Goal: Task Accomplishment & Management: Manage account settings

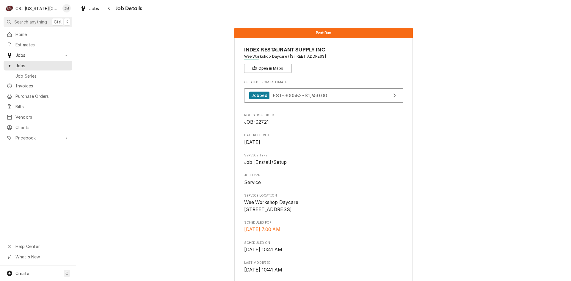
scroll to position [500, 0]
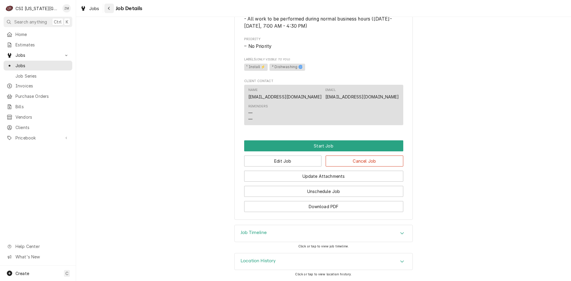
click at [110, 9] on div "Navigate back" at bounding box center [109, 8] width 6 height 6
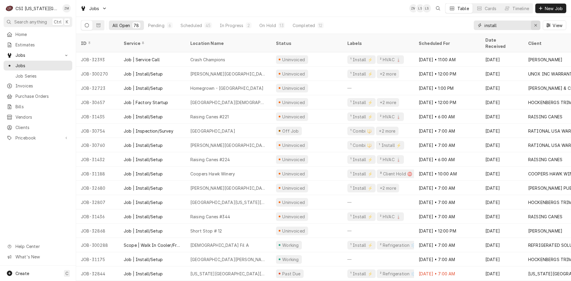
click at [534, 25] on icon "Erase input" at bounding box center [535, 25] width 3 height 4
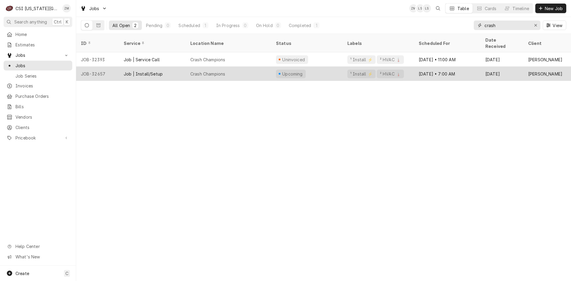
type input "crash"
click at [258, 72] on div "Crash Champions" at bounding box center [228, 74] width 86 height 14
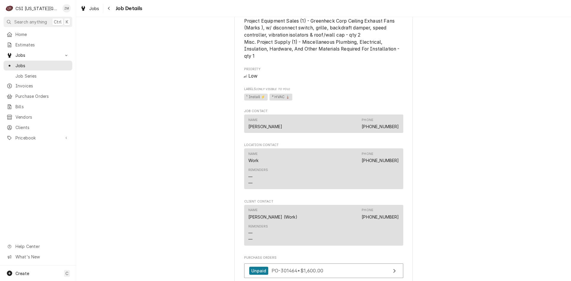
scroll to position [614, 0]
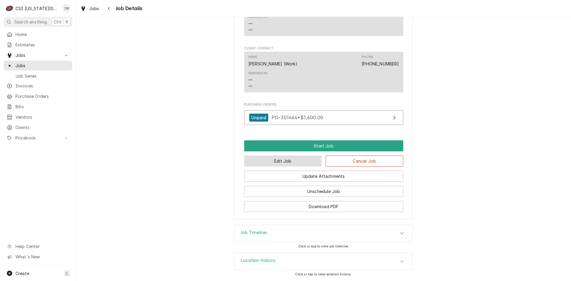
click at [308, 161] on button "Edit Job" at bounding box center [283, 160] width 78 height 11
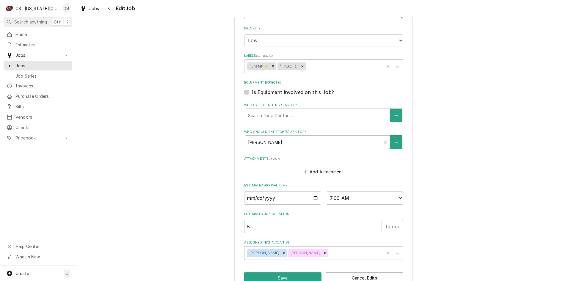
scroll to position [447, 0]
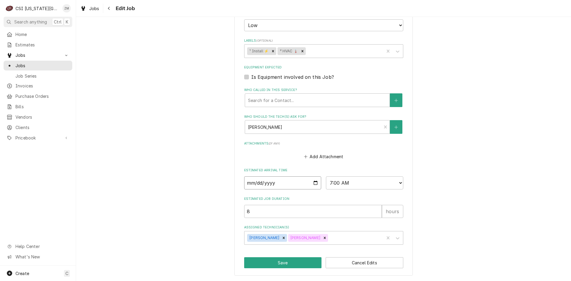
click at [312, 184] on input "2025-09-26" at bounding box center [282, 182] width 77 height 13
type textarea "x"
type input "2025-09-25"
type textarea "x"
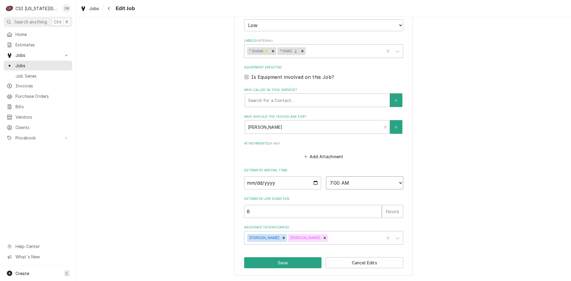
click at [398, 183] on select "AM / PM 6:00 AM 6:15 AM 6:30 AM 6:45 AM 7:00 AM 7:15 AM 7:30 AM 7:45 AM 8:00 AM…" at bounding box center [364, 182] width 77 height 13
select select "08:00:00"
click at [326, 176] on select "AM / PM 6:00 AM 6:15 AM 6:30 AM 6:45 AM 7:00 AM 7:15 AM 7:30 AM 7:45 AM 8:00 AM…" at bounding box center [364, 182] width 77 height 13
click at [269, 264] on button "Save" at bounding box center [283, 262] width 78 height 11
type textarea "x"
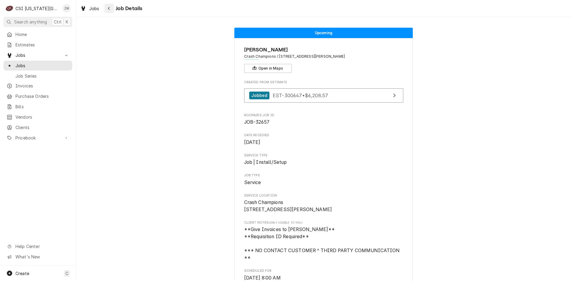
click at [108, 5] on div "Navigate back" at bounding box center [109, 8] width 6 height 6
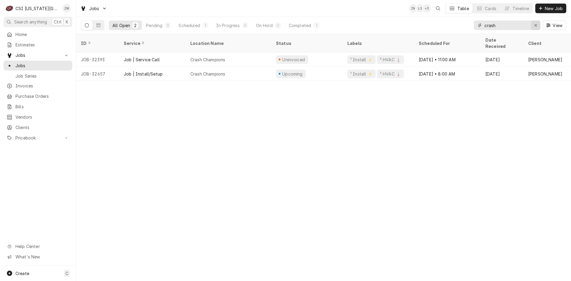
click at [535, 26] on icon "Erase input" at bounding box center [535, 25] width 3 height 4
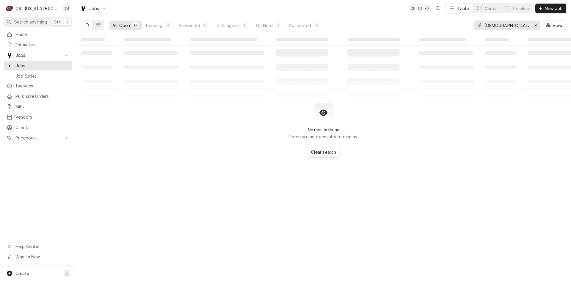
drag, startPoint x: 493, startPoint y: 27, endPoint x: 505, endPoint y: 23, distance: 12.1
click at [505, 23] on input "christan" at bounding box center [506, 26] width 45 height 10
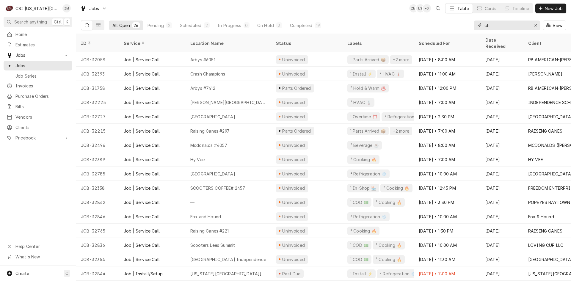
type input "c"
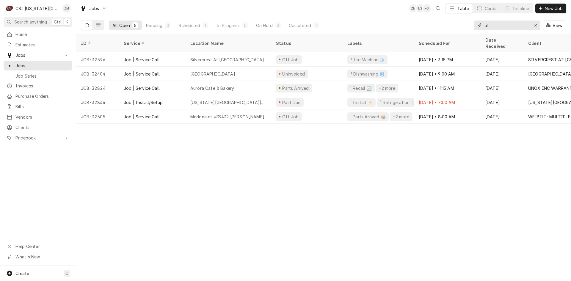
type input "o"
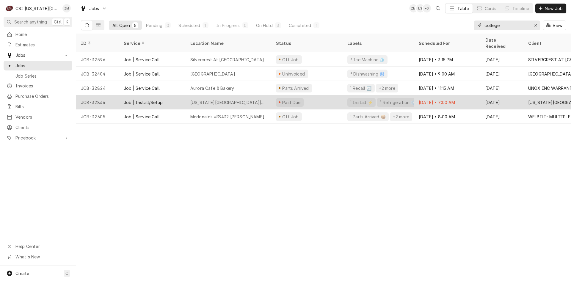
type input "college"
click at [270, 97] on div "Kansas Christian College" at bounding box center [228, 102] width 86 height 14
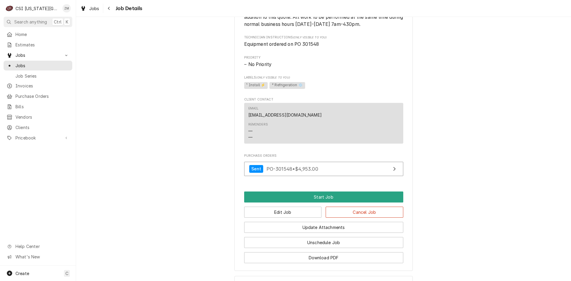
scroll to position [469, 0]
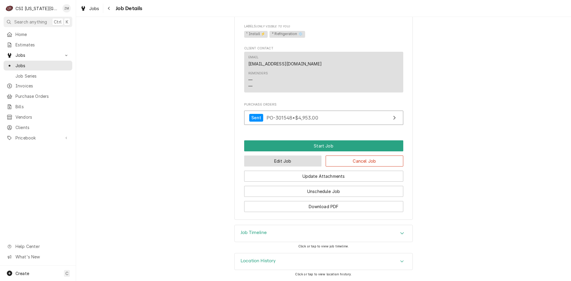
click at [298, 163] on button "Edit Job" at bounding box center [283, 160] width 78 height 11
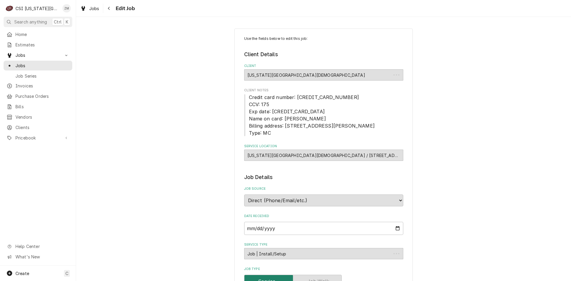
type textarea "x"
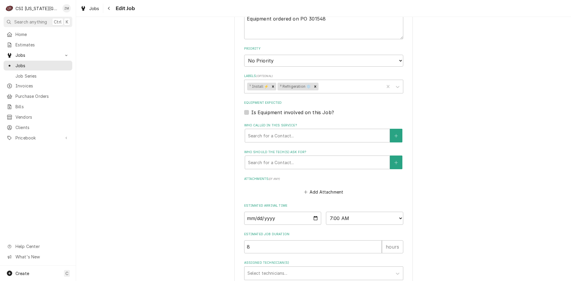
scroll to position [432, 0]
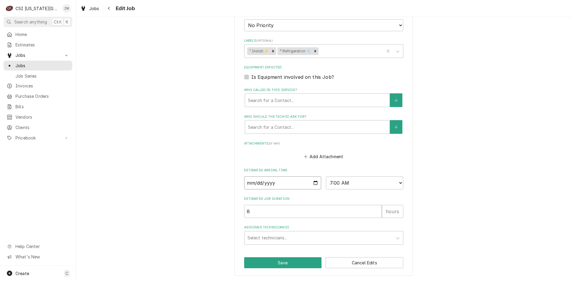
click at [314, 183] on input "[DATE]" at bounding box center [282, 182] width 77 height 13
type input "[DATE]"
type textarea "x"
click at [397, 184] on select "AM / PM 6:00 AM 6:15 AM 6:30 AM 6:45 AM 7:00 AM 7:15 AM 7:30 AM 7:45 AM 8:00 AM…" at bounding box center [364, 182] width 77 height 13
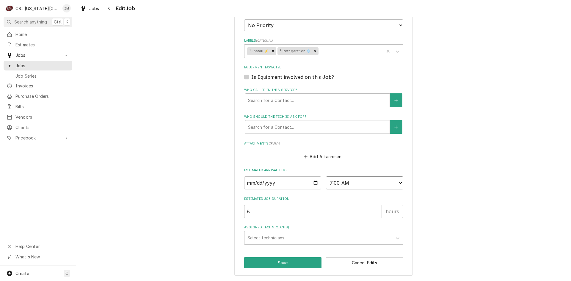
select select "08:00:00"
click at [326, 176] on select "AM / PM 6:00 AM 6:15 AM 6:30 AM 6:45 AM 7:00 AM 7:15 AM 7:30 AM 7:45 AM 8:00 AM…" at bounding box center [364, 182] width 77 height 13
click at [270, 240] on div "Assigned Technician(s)" at bounding box center [318, 237] width 142 height 11
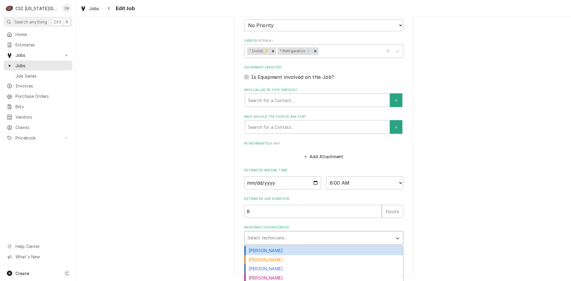
click at [264, 249] on div "Adam Goodrich" at bounding box center [323, 250] width 158 height 9
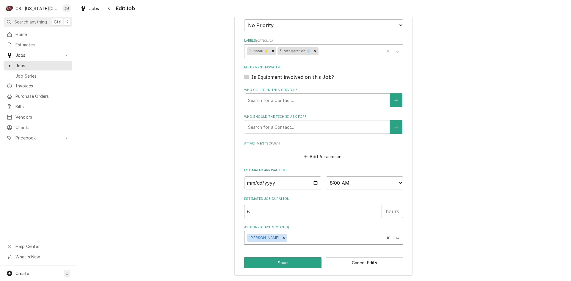
type textarea "x"
type input "jess"
click at [291, 246] on div "Jesse Hughes" at bounding box center [323, 250] width 158 height 9
type textarea "x"
click at [282, 267] on button "Save" at bounding box center [283, 262] width 78 height 11
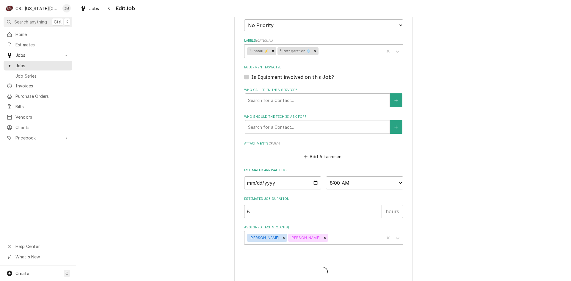
type textarea "x"
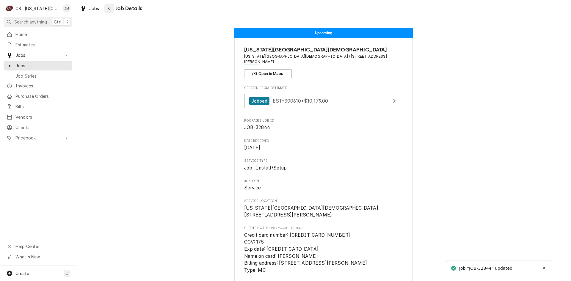
click at [111, 8] on div "Navigate back" at bounding box center [109, 8] width 6 height 6
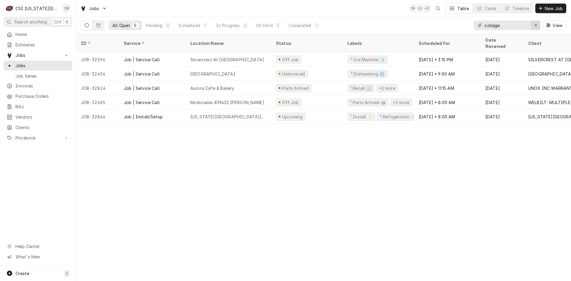
click at [535, 25] on icon "Erase input" at bounding box center [535, 25] width 3 height 4
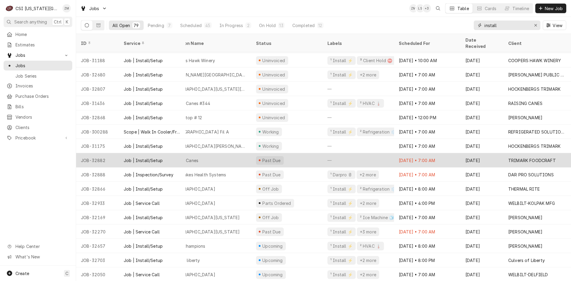
scroll to position [113, 0]
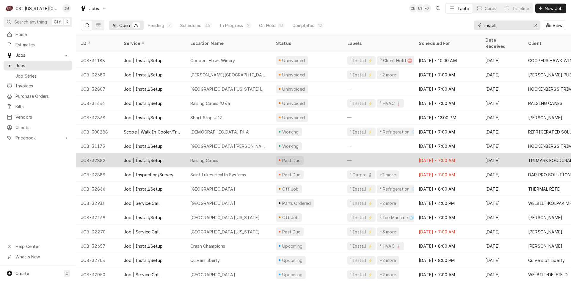
type input "install"
click at [232, 153] on div "Raising Canes" at bounding box center [228, 160] width 86 height 14
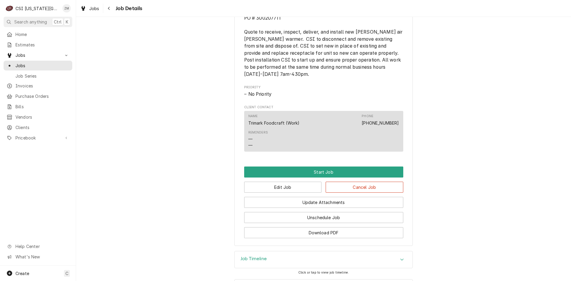
scroll to position [325, 0]
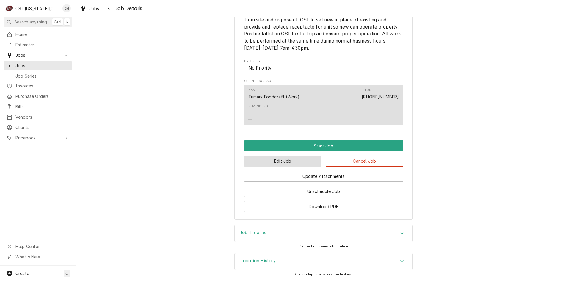
click at [283, 160] on button "Edit Job" at bounding box center [283, 160] width 78 height 11
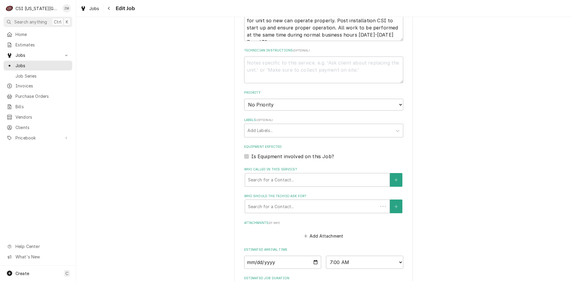
type textarea "x"
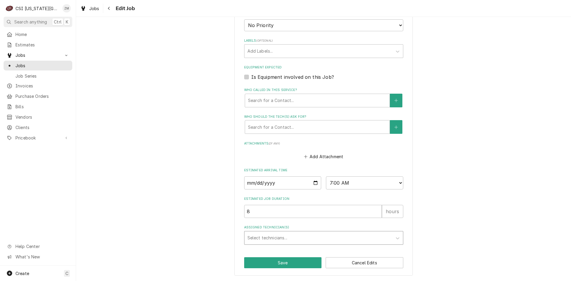
click at [256, 235] on div "Assigned Technician(s)" at bounding box center [318, 237] width 142 height 11
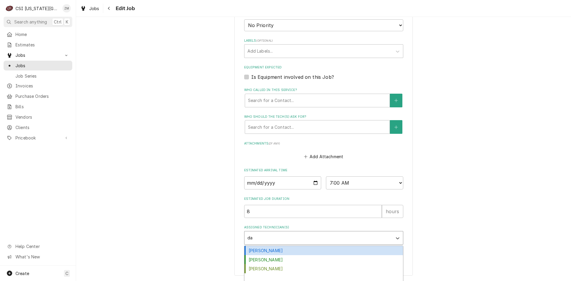
type input "dam"
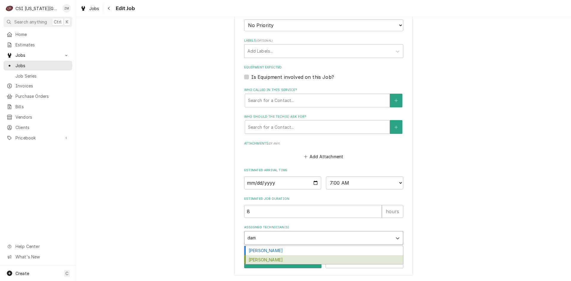
click at [259, 261] on div "[PERSON_NAME]" at bounding box center [323, 259] width 158 height 9
type textarea "x"
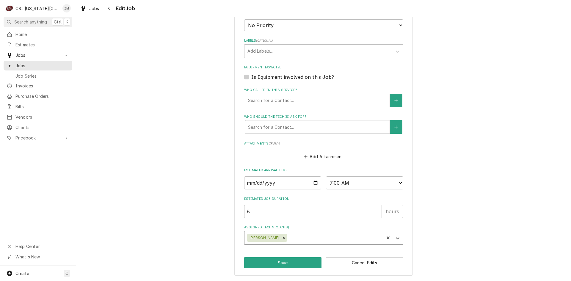
type textarea "x"
type input "wyl"
click at [286, 249] on div "[PERSON_NAME]" at bounding box center [323, 250] width 158 height 9
type textarea "x"
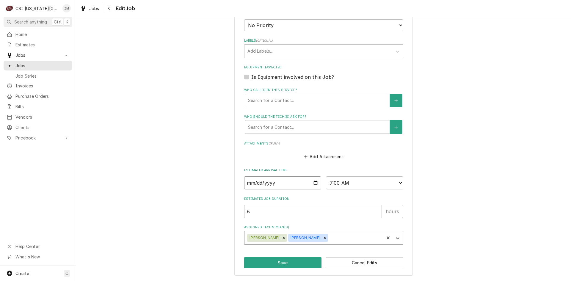
click at [313, 186] on input "[DATE]" at bounding box center [282, 182] width 77 height 13
click at [313, 184] on input "[DATE]" at bounding box center [282, 182] width 77 height 13
type input "[DATE]"
click at [278, 262] on button "Save" at bounding box center [283, 262] width 78 height 11
type textarea "x"
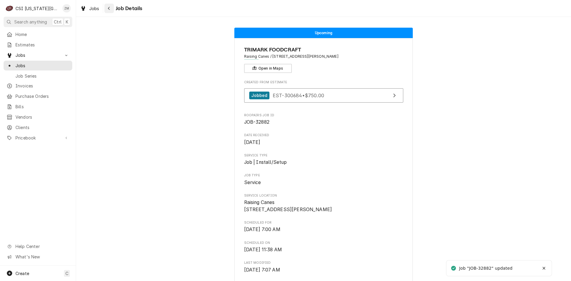
click at [113, 10] on button "Navigate back" at bounding box center [109, 9] width 10 height 10
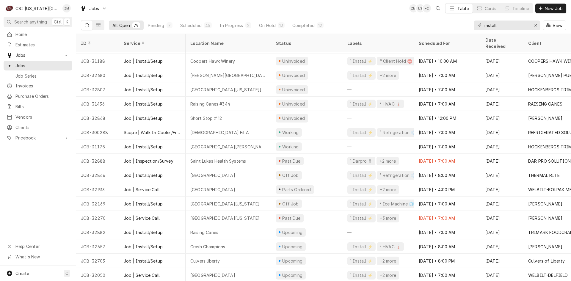
scroll to position [114, 0]
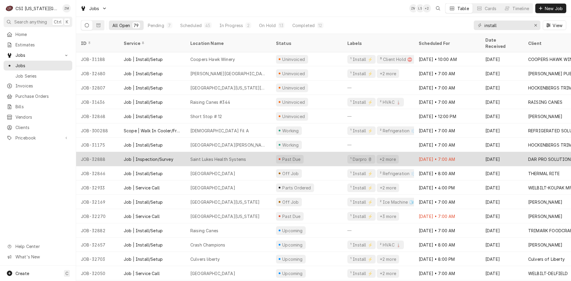
click at [234, 156] on div "Saint Lukes Health Systems" at bounding box center [218, 159] width 56 height 6
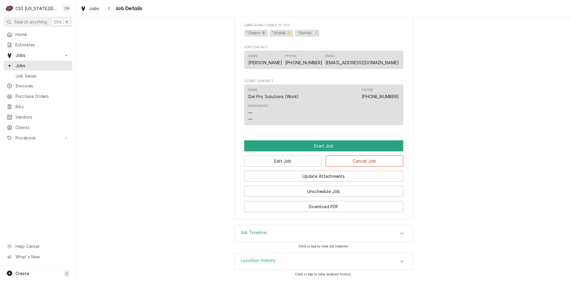
scroll to position [360, 0]
click at [283, 162] on button "Edit Job" at bounding box center [283, 160] width 78 height 11
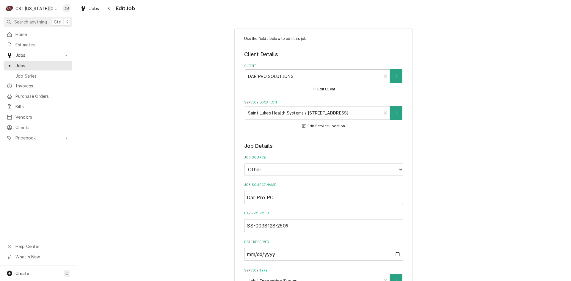
type textarea "x"
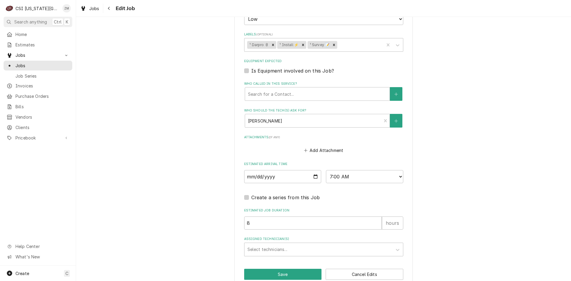
scroll to position [428, 0]
click at [314, 175] on input "[DATE]" at bounding box center [282, 175] width 77 height 13
type input "[DATE]"
type textarea "x"
click at [262, 244] on div "Assigned Technician(s)" at bounding box center [318, 248] width 142 height 11
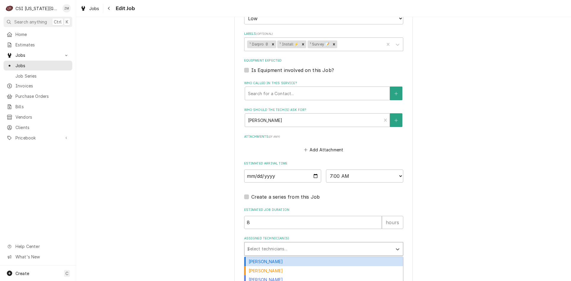
type input "za"
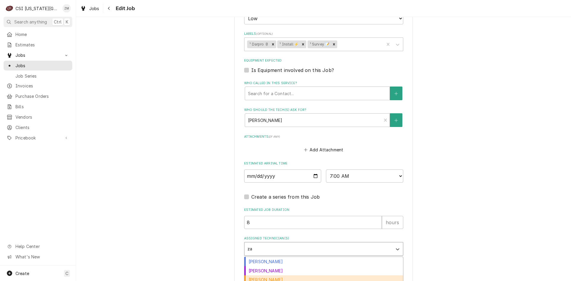
click at [250, 277] on div "[PERSON_NAME]" at bounding box center [323, 279] width 158 height 9
type textarea "x"
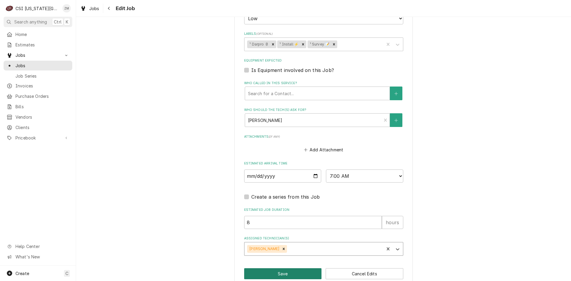
click at [259, 270] on button "Save" at bounding box center [283, 273] width 78 height 11
type textarea "x"
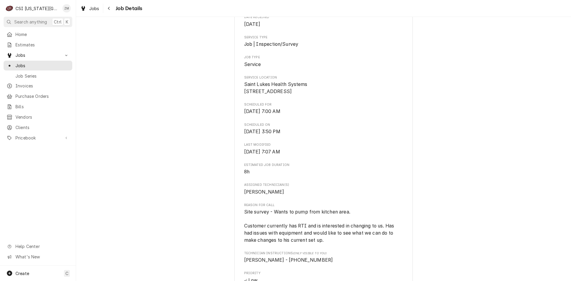
scroll to position [109, 0]
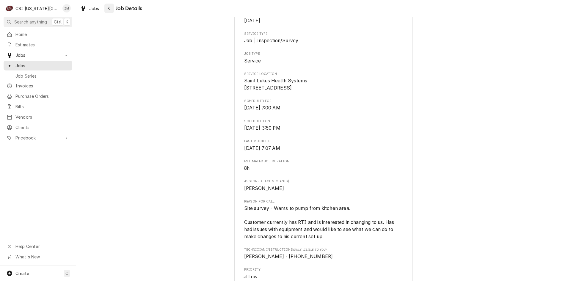
click at [106, 10] on div "Navigate back" at bounding box center [109, 8] width 6 height 6
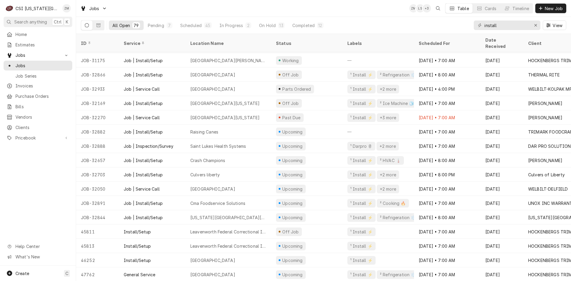
scroll to position [200, 0]
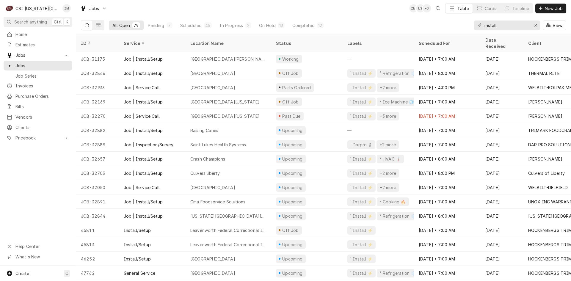
click at [242, 111] on div "[GEOGRAPHIC_DATA][US_STATE]" at bounding box center [228, 116] width 86 height 14
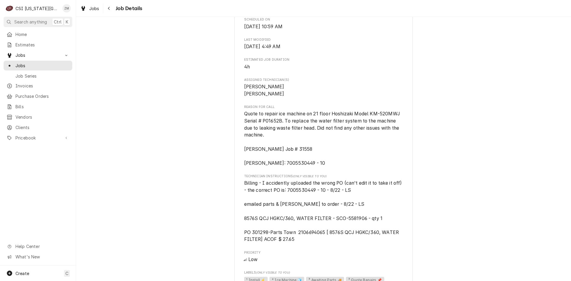
scroll to position [278, 0]
click at [108, 10] on icon "Navigate back" at bounding box center [109, 8] width 3 height 4
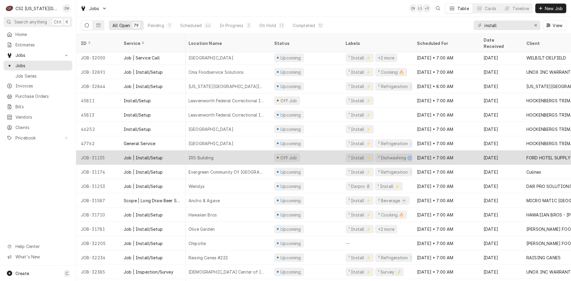
scroll to position [327, 2]
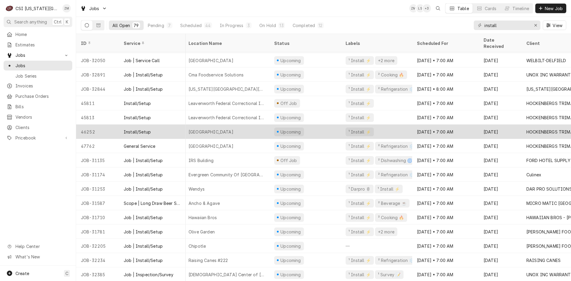
click at [430, 125] on div "[DATE] • 7:00 AM" at bounding box center [445, 132] width 67 height 14
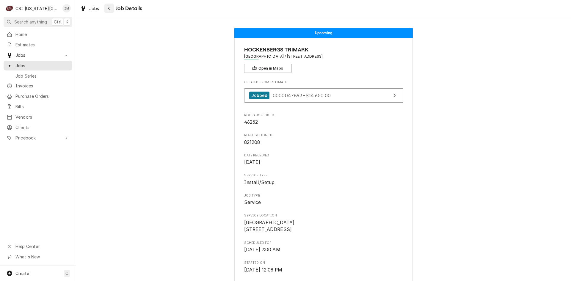
click at [110, 9] on div "Navigate back" at bounding box center [109, 8] width 6 height 6
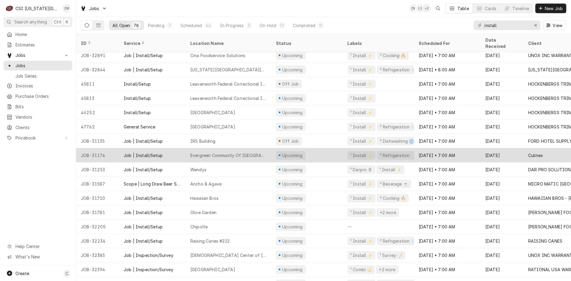
scroll to position [333, 0]
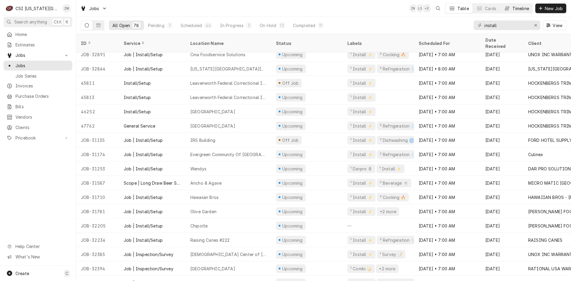
click at [518, 9] on div "Timeline" at bounding box center [520, 8] width 17 height 6
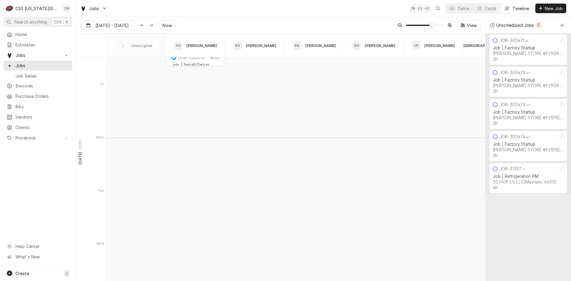
scroll to position [4182, 0]
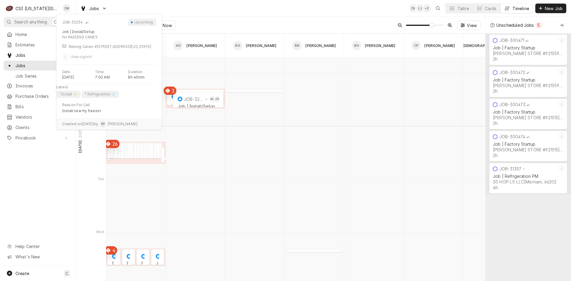
click at [107, 153] on div "JOB-32234 Job | Install/Setup RAISING CANES | Kansas City, 64111" at bounding box center [110, 151] width 7 height 17
type input "Sep 25"
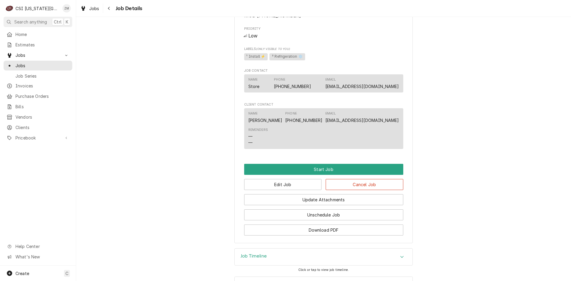
scroll to position [625, 0]
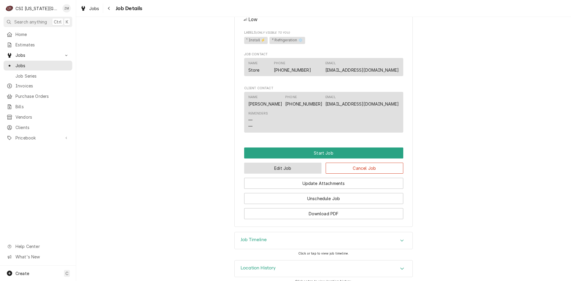
click at [274, 164] on button "Edit Job" at bounding box center [283, 168] width 78 height 11
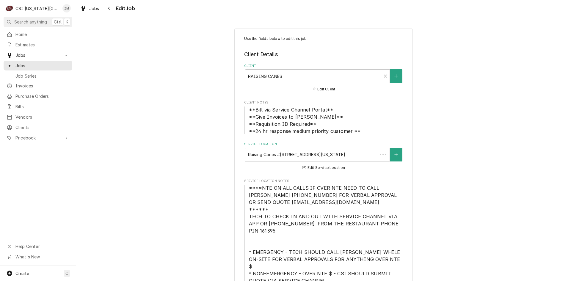
type textarea "x"
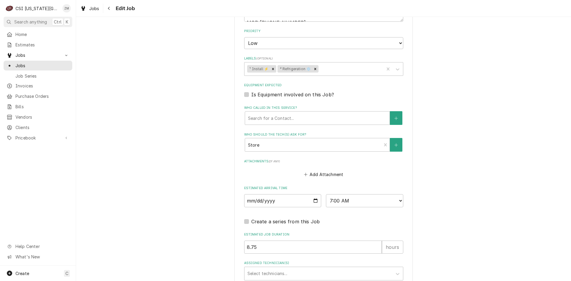
scroll to position [679, 0]
click at [263, 268] on div "Assigned Technician(s)" at bounding box center [318, 273] width 142 height 11
type input "damon"
click at [256, 281] on div "Damon Cantu" at bounding box center [323, 285] width 158 height 9
type textarea "x"
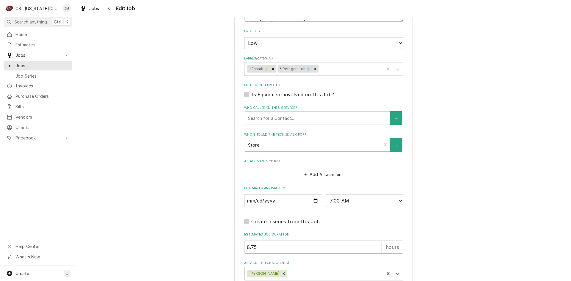
type textarea "x"
click at [112, 8] on button "Navigate back" at bounding box center [109, 9] width 10 height 10
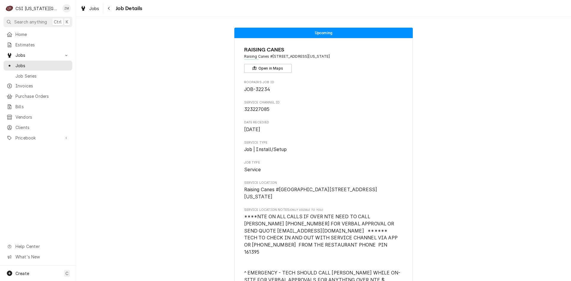
click at [112, 8] on button "Navigate back" at bounding box center [109, 9] width 10 height 10
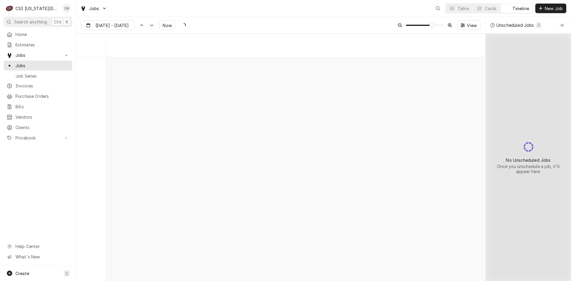
scroll to position [3927, 0]
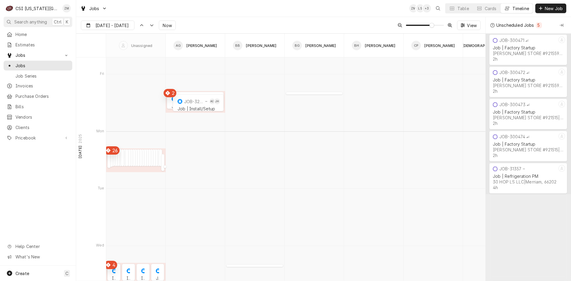
type input "[DATE]"
click at [457, 8] on div "Table" at bounding box center [463, 8] width 12 height 6
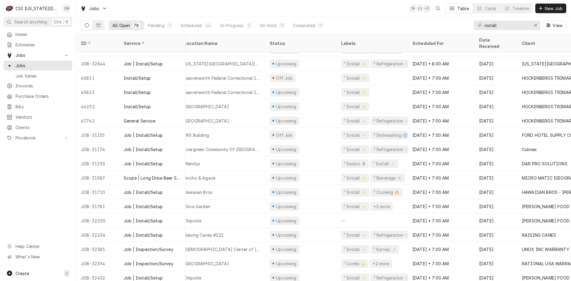
scroll to position [338, 4]
click at [514, 11] on div "Timeline" at bounding box center [520, 8] width 17 height 6
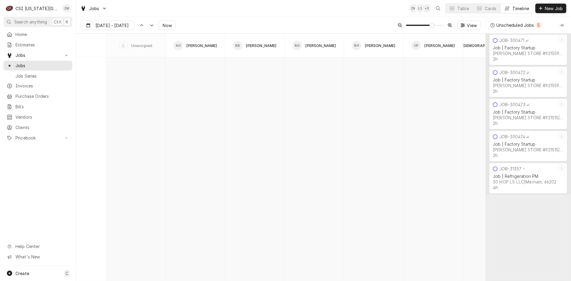
scroll to position [3597, 0]
type input "Sep 24"
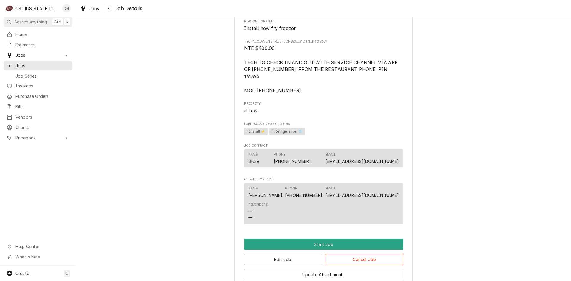
scroll to position [625, 0]
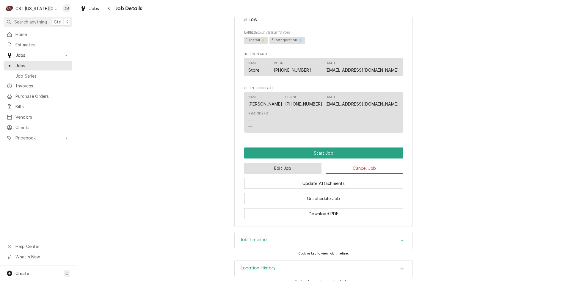
click at [272, 163] on button "Edit Job" at bounding box center [283, 168] width 78 height 11
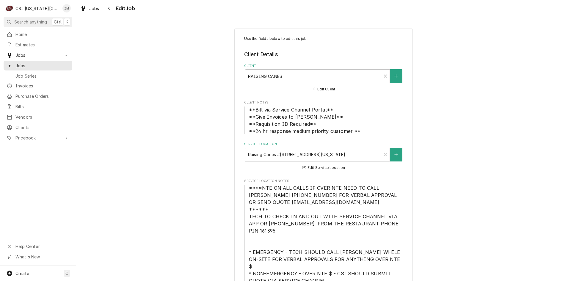
type textarea "x"
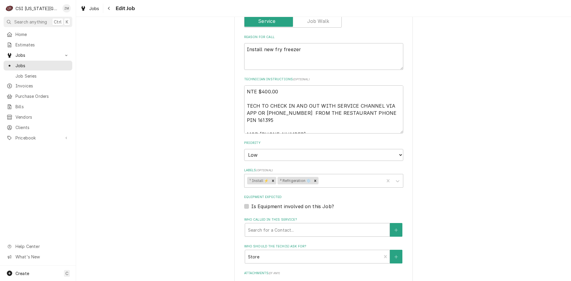
scroll to position [679, 0]
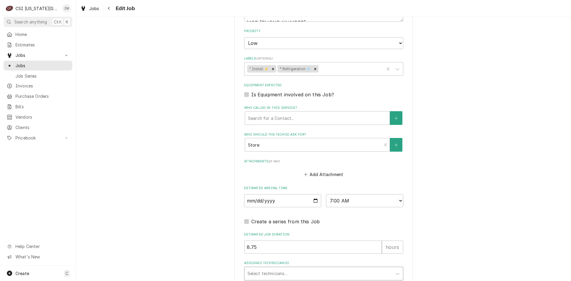
click at [263, 268] on div "Assigned Technician(s)" at bounding box center [318, 273] width 142 height 11
type input "dam"
type textarea "x"
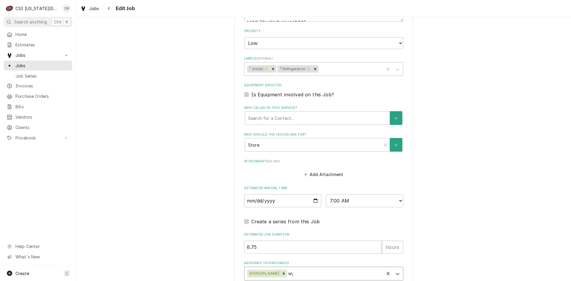
type input "wyl"
click at [312, 281] on div "Wylin Ming" at bounding box center [323, 285] width 158 height 9
type textarea "x"
click at [314, 194] on input "[DATE]" at bounding box center [282, 200] width 77 height 13
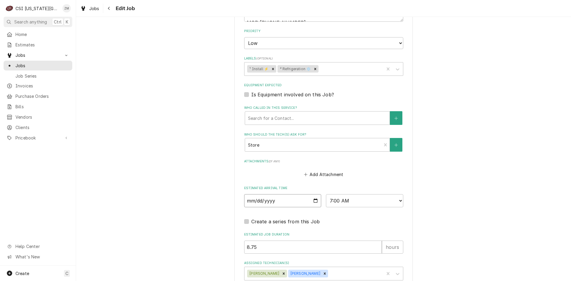
type input "2025-09-25"
type textarea "x"
click at [398, 194] on select "AM / PM 6:00 AM 6:15 AM 6:30 AM 6:45 AM 7:00 AM 7:15 AM 7:30 AM 7:45 AM 8:00 AM…" at bounding box center [364, 200] width 77 height 13
select select "10:00:00"
click at [326, 194] on select "AM / PM 6:00 AM 6:15 AM 6:30 AM 6:45 AM 7:00 AM 7:15 AM 7:30 AM 7:45 AM 8:00 AM…" at bounding box center [364, 200] width 77 height 13
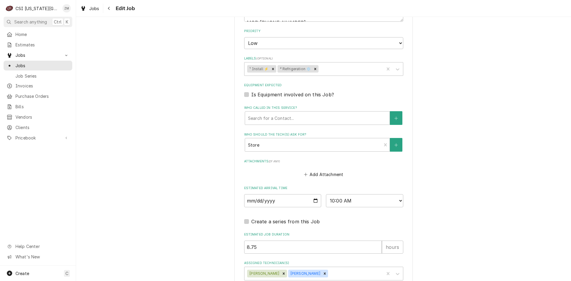
type textarea "x"
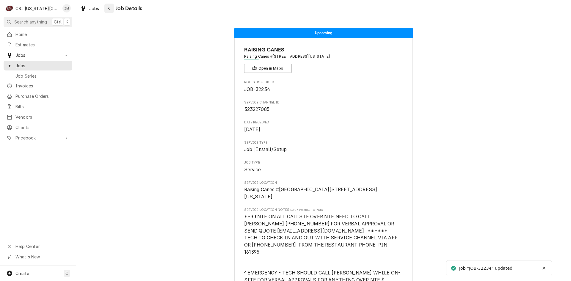
click at [109, 9] on icon "Navigate back" at bounding box center [109, 8] width 2 height 3
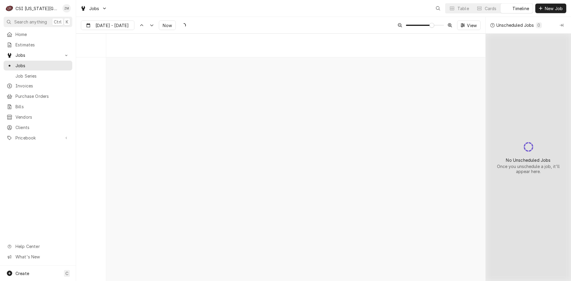
scroll to position [3870, 0]
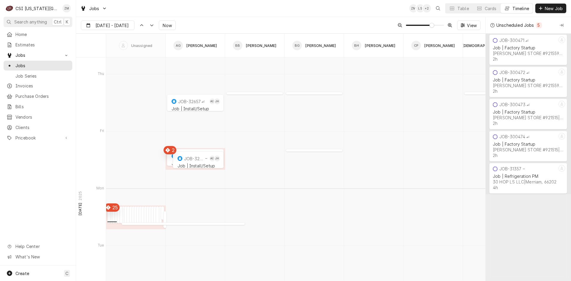
click at [109, 218] on div "Dynamic Content Wrapper" at bounding box center [108, 220] width 3 height 7
type input "Sep 24"
click at [109, 218] on div "Dynamic Content Wrapper" at bounding box center [108, 220] width 3 height 7
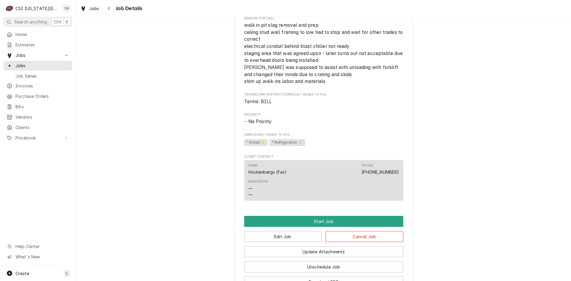
scroll to position [238, 0]
click at [273, 236] on button "Edit Job" at bounding box center [283, 236] width 78 height 11
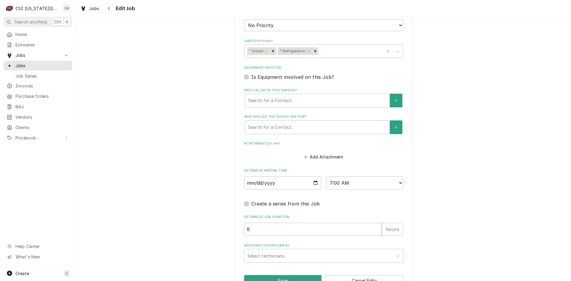
scroll to position [382, 0]
click at [314, 181] on input "2025-09-29" at bounding box center [282, 182] width 77 height 13
type textarea "x"
type input "2025-10-29"
type textarea "x"
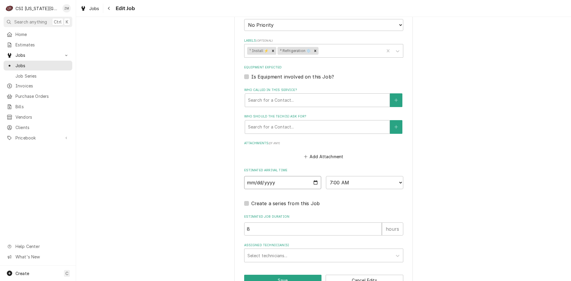
type input "2025-10-29"
click at [258, 277] on button "Save" at bounding box center [283, 280] width 78 height 11
type textarea "x"
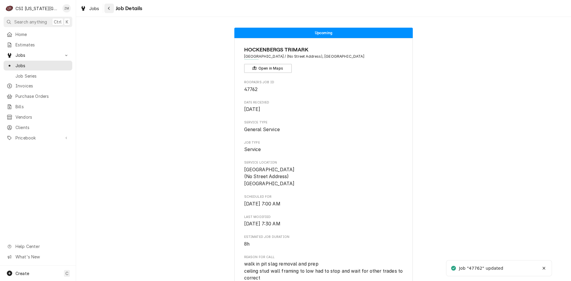
click at [112, 9] on button "Navigate back" at bounding box center [109, 9] width 10 height 10
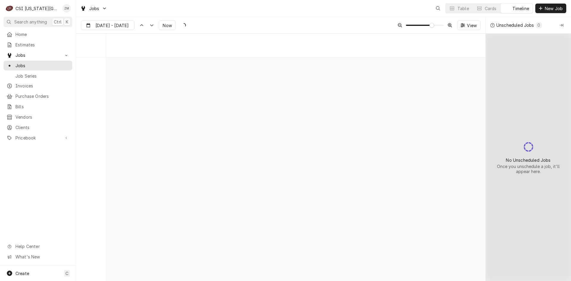
scroll to position [3870, 0]
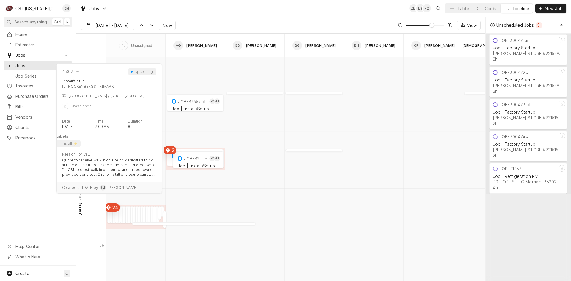
click at [109, 218] on div "Dynamic Content Wrapper" at bounding box center [108, 220] width 3 height 7
type input "Sep 24"
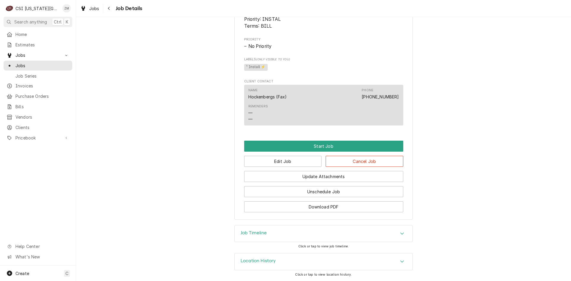
scroll to position [434, 0]
click at [275, 158] on button "Edit Job" at bounding box center [283, 161] width 78 height 11
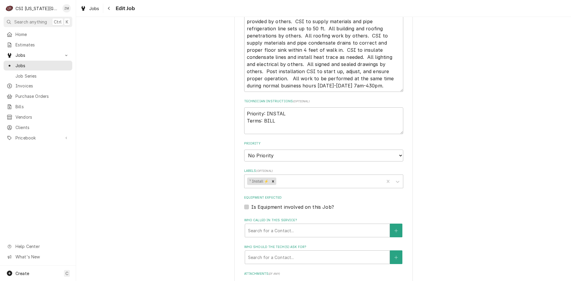
scroll to position [455, 0]
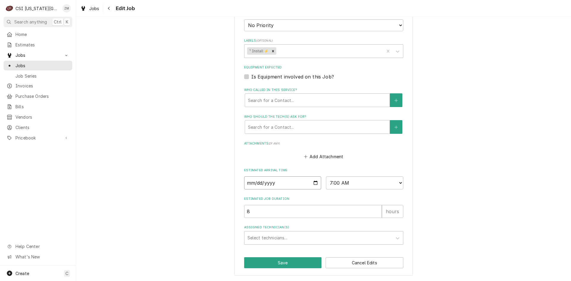
click at [314, 183] on input "[DATE]" at bounding box center [282, 182] width 77 height 13
type textarea "x"
type input "[DATE]"
type textarea "x"
type input "[DATE]"
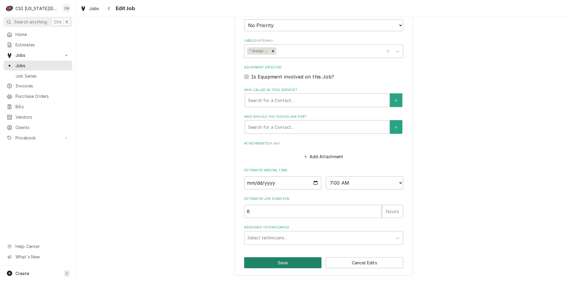
click at [261, 261] on button "Save" at bounding box center [283, 262] width 78 height 11
type textarea "x"
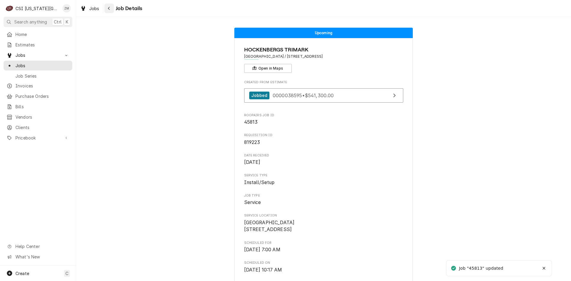
click at [108, 9] on icon "Navigate back" at bounding box center [109, 8] width 3 height 4
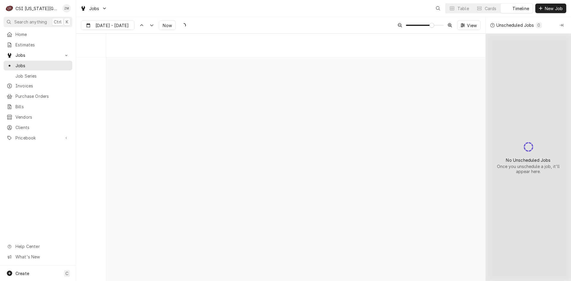
scroll to position [3870, 0]
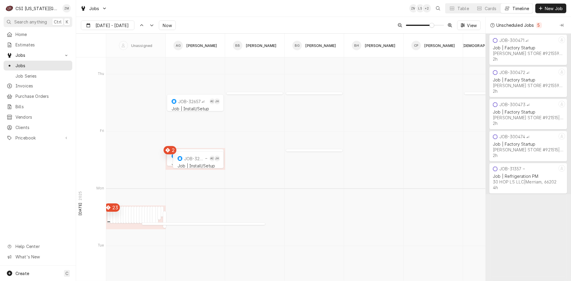
click at [108, 220] on div "Dynamic Content Wrapper" at bounding box center [108, 220] width 3 height 7
type input "Sep 24"
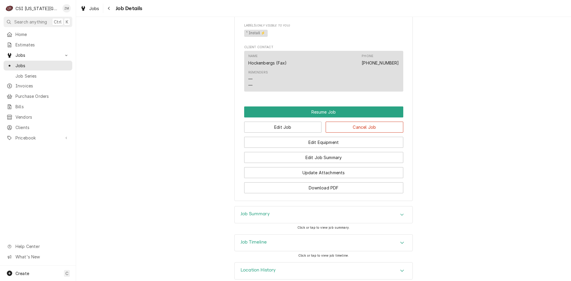
scroll to position [654, 0]
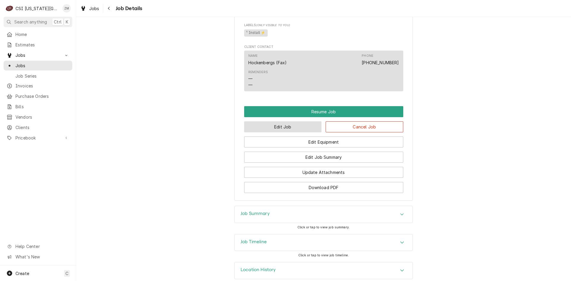
click at [280, 132] on button "Edit Job" at bounding box center [283, 126] width 78 height 11
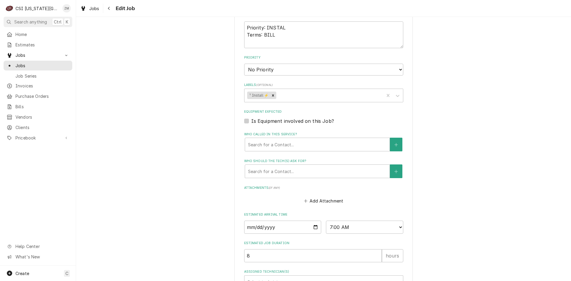
scroll to position [441, 0]
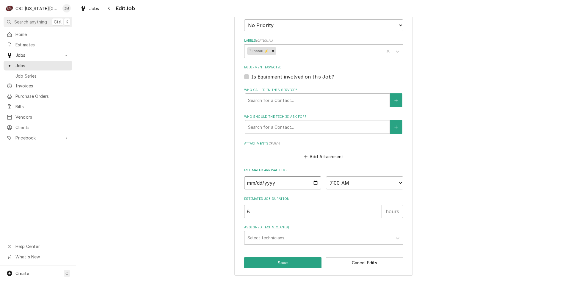
click at [313, 184] on input "2025-09-29" at bounding box center [282, 182] width 77 height 13
type textarea "x"
type input "2025-10-06"
click at [255, 263] on button "Save" at bounding box center [283, 262] width 78 height 11
type textarea "x"
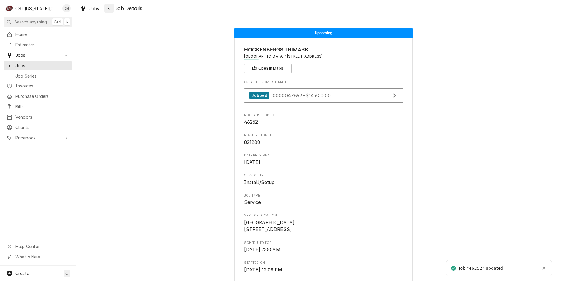
click at [108, 8] on icon "Navigate back" at bounding box center [109, 8] width 2 height 3
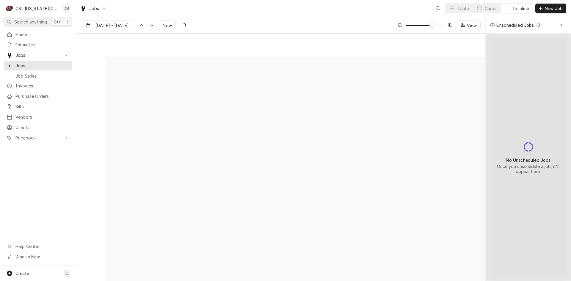
scroll to position [3870, 0]
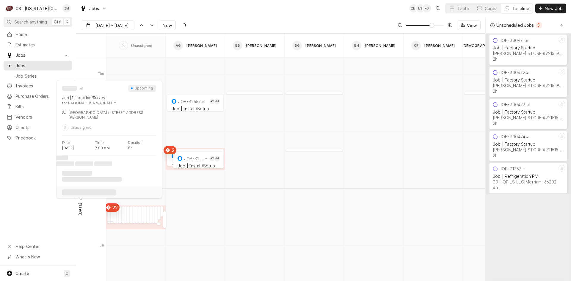
type input "Sep 23"
click at [108, 217] on div "JOB-32385 Job | Inspection/Survey UNOX INC WARRANTY | Overland Park, 66221" at bounding box center [110, 214] width 7 height 17
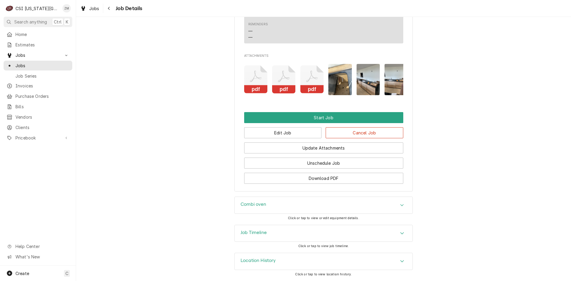
scroll to position [677, 0]
click at [263, 131] on button "Edit Job" at bounding box center [283, 132] width 78 height 11
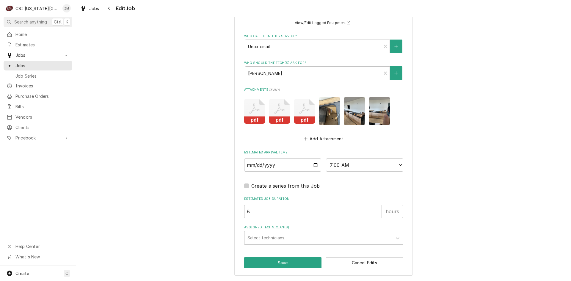
scroll to position [668, 0]
click at [314, 167] on input "[DATE]" at bounding box center [282, 165] width 77 height 13
type textarea "x"
type input "[DATE]"
click at [259, 265] on button "Save" at bounding box center [283, 262] width 78 height 11
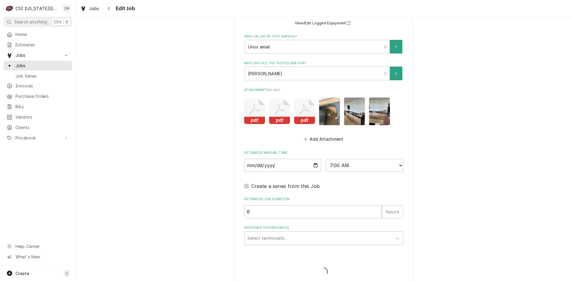
type textarea "x"
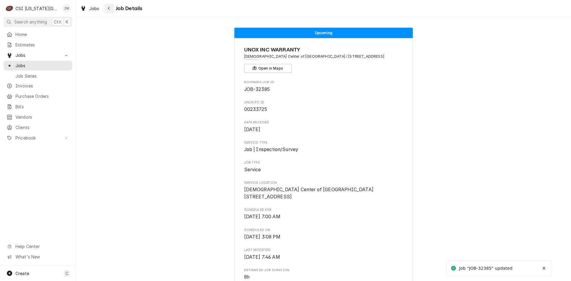
click at [109, 10] on icon "Navigate back" at bounding box center [109, 8] width 3 height 4
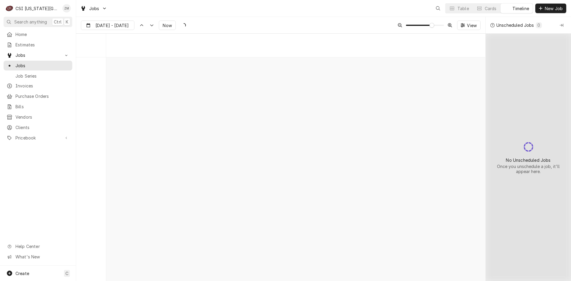
scroll to position [3870, 0]
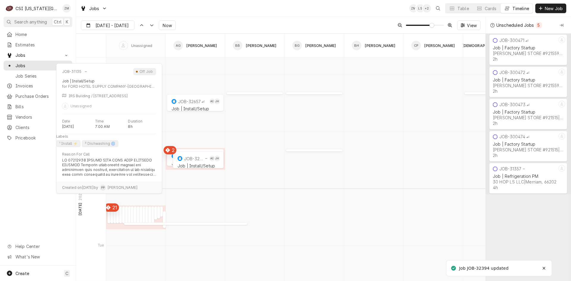
click at [108, 219] on div "Dynamic Content Wrapper" at bounding box center [108, 220] width 3 height 7
type input "Sep 24"
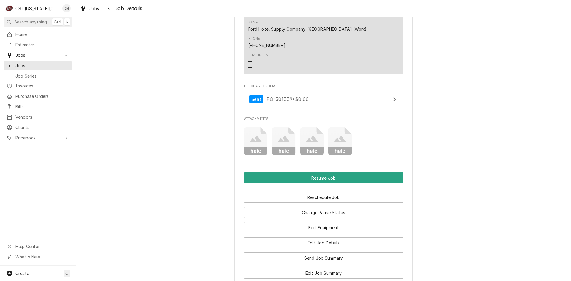
scroll to position [881, 0]
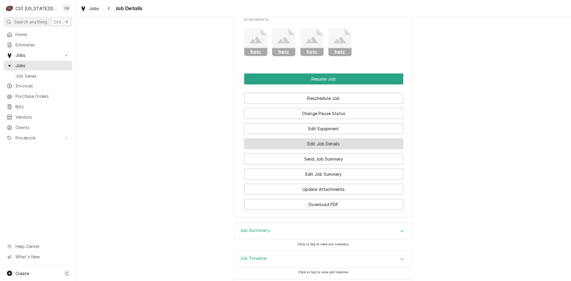
click at [307, 138] on button "Edit Job Details" at bounding box center [323, 143] width 159 height 11
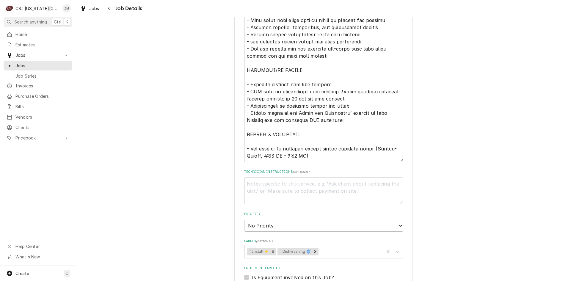
scroll to position [494, 0]
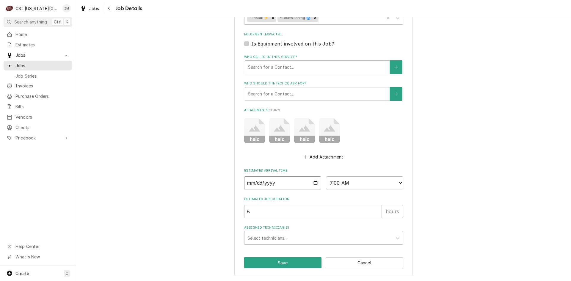
click at [311, 183] on input "[DATE]" at bounding box center [282, 182] width 77 height 13
type textarea "x"
type input "[DATE]"
type textarea "x"
type input "[DATE]"
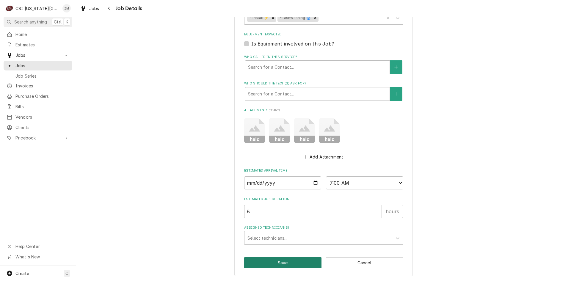
click at [284, 260] on button "Save" at bounding box center [283, 262] width 78 height 11
type textarea "x"
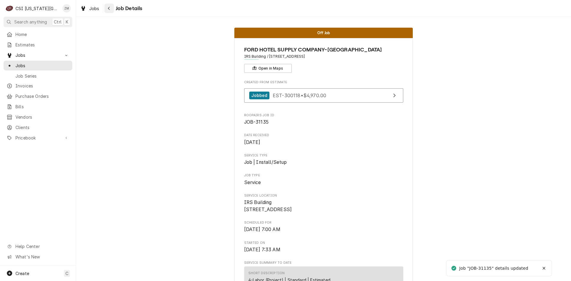
click at [111, 11] on div "Navigate back" at bounding box center [109, 8] width 6 height 6
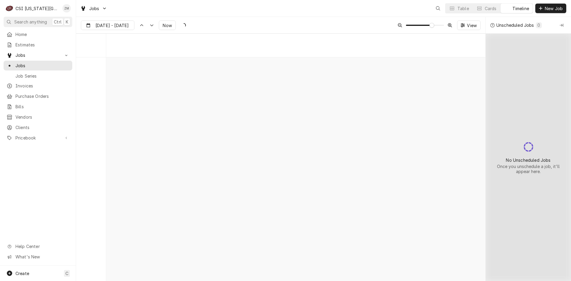
scroll to position [3870, 0]
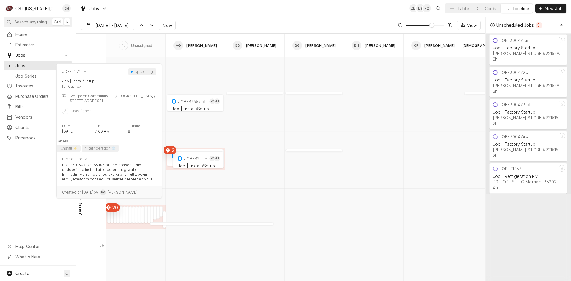
click at [109, 220] on div "normal" at bounding box center [108, 220] width 3 height 7
type input "[DATE]"
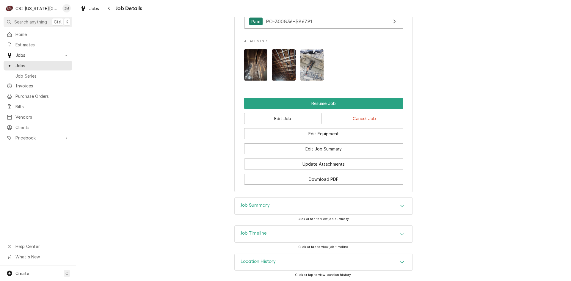
scroll to position [775, 0]
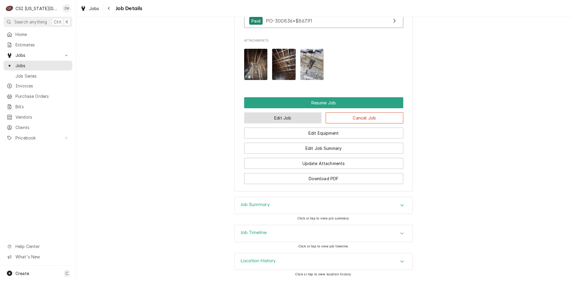
click at [253, 118] on button "Edit Job" at bounding box center [283, 117] width 78 height 11
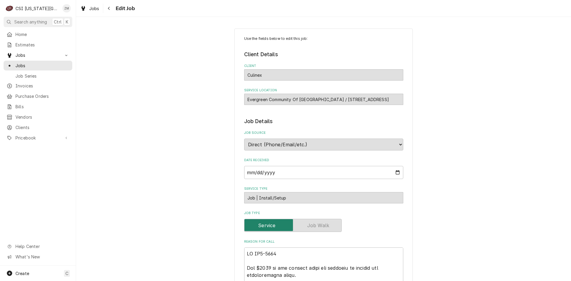
type textarea "x"
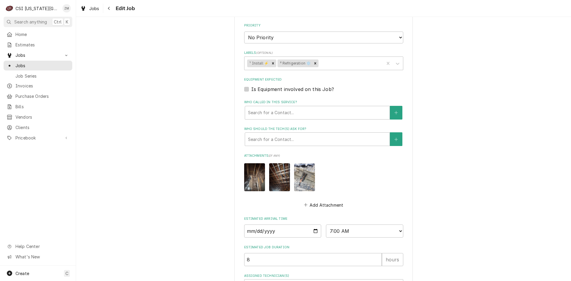
scroll to position [548, 0]
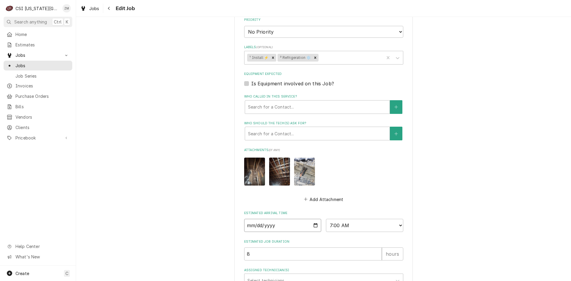
click at [316, 225] on input "2025-09-29" at bounding box center [282, 225] width 77 height 13
type input "2025-10-06"
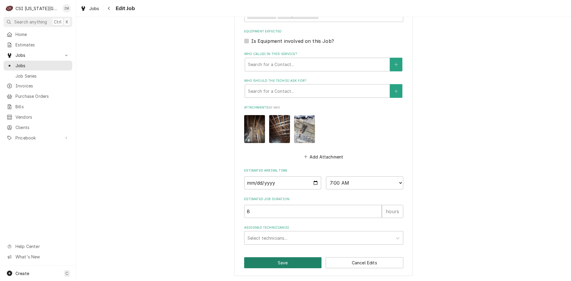
click at [259, 259] on button "Save" at bounding box center [283, 262] width 78 height 11
type textarea "x"
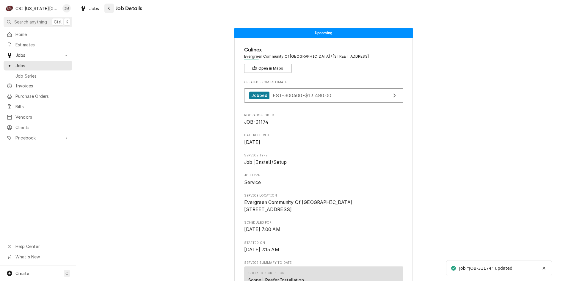
click at [109, 12] on button "Navigate back" at bounding box center [109, 9] width 10 height 10
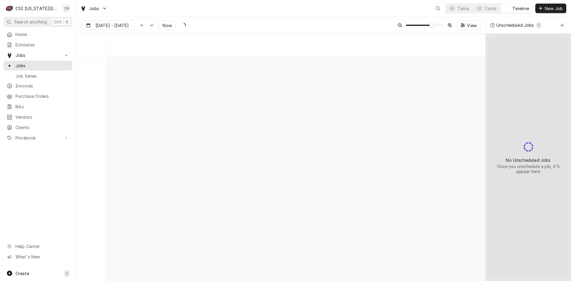
scroll to position [3870, 0]
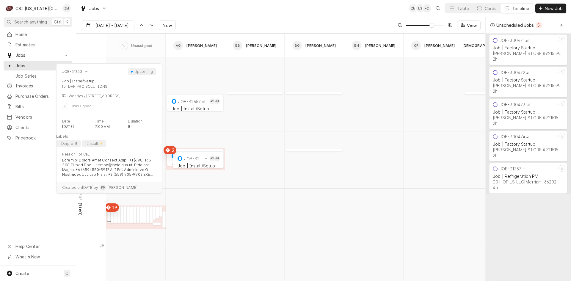
click at [109, 219] on div "normal" at bounding box center [108, 220] width 3 height 7
type input "Sep 24"
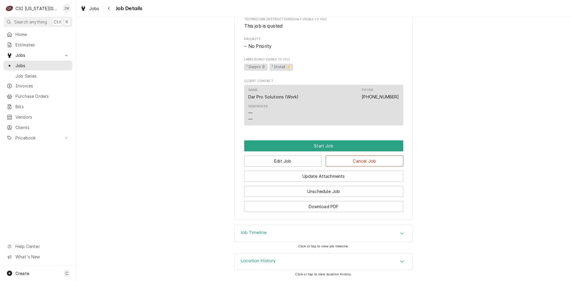
scroll to position [535, 0]
click at [294, 158] on button "Edit Job" at bounding box center [283, 160] width 78 height 11
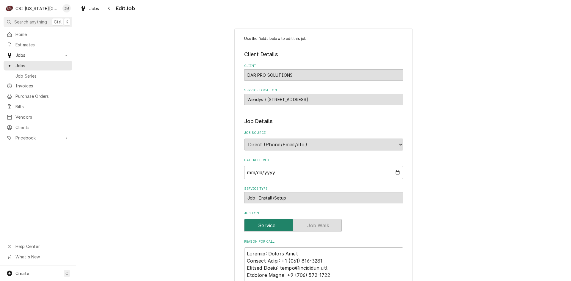
type textarea "x"
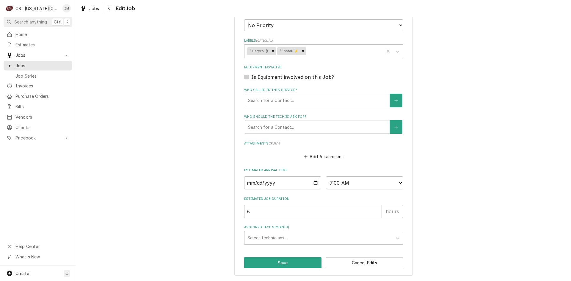
scroll to position [533, 0]
click at [267, 238] on div "Assigned Technician(s)" at bounding box center [318, 237] width 142 height 11
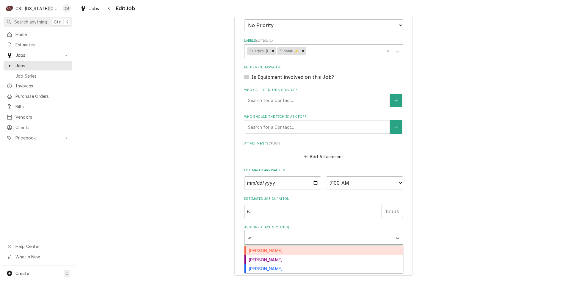
type input "will"
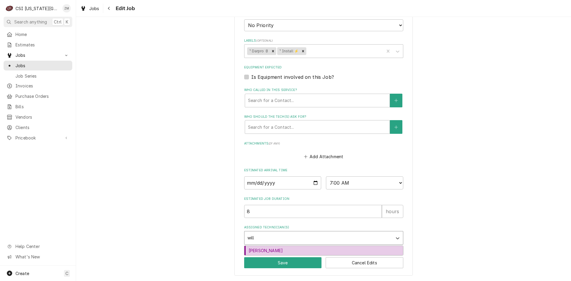
click at [260, 251] on div "Will Larsen" at bounding box center [323, 250] width 158 height 9
type textarea "x"
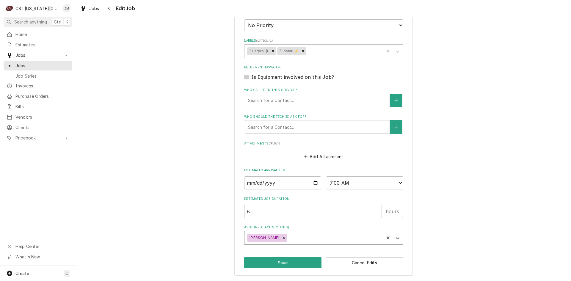
type textarea "x"
type input "da"
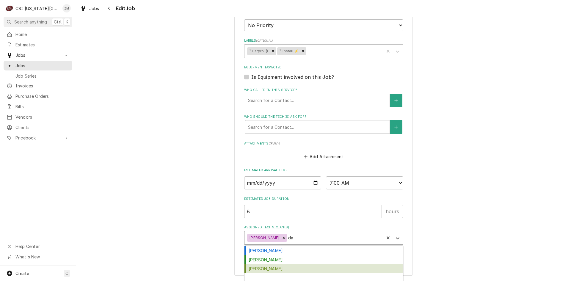
click at [266, 267] on div "Damon Cantu" at bounding box center [323, 268] width 158 height 9
type textarea "x"
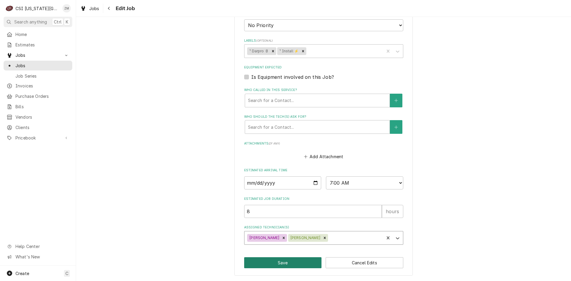
click at [261, 264] on button "Save" at bounding box center [283, 262] width 78 height 11
type textarea "x"
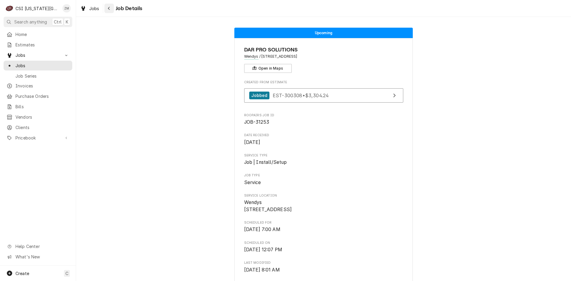
click at [108, 10] on icon "Navigate back" at bounding box center [109, 8] width 3 height 4
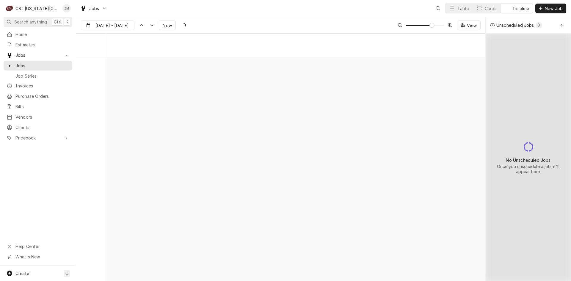
scroll to position [3870, 0]
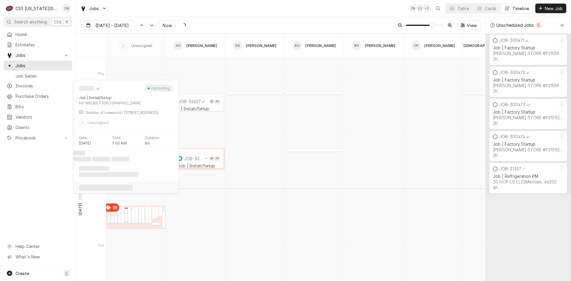
type input "Sep 23"
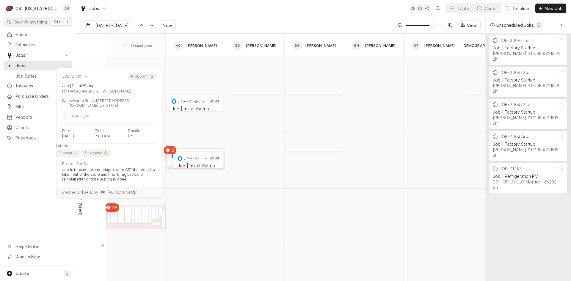
click at [110, 220] on div "normal" at bounding box center [108, 220] width 3 height 7
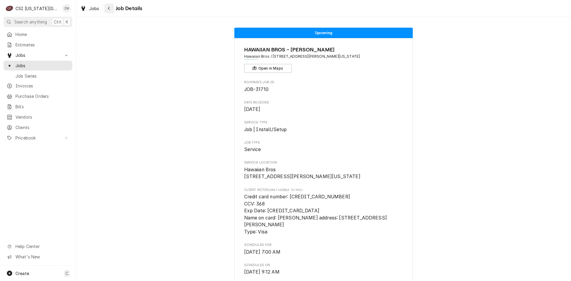
click at [108, 8] on icon "Navigate back" at bounding box center [109, 8] width 2 height 3
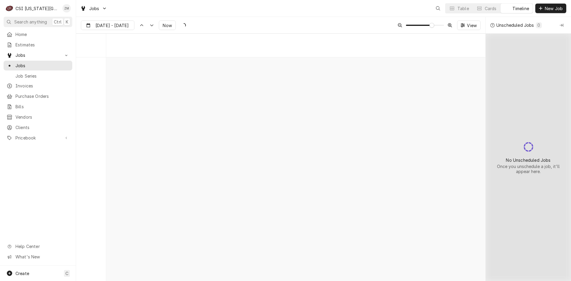
scroll to position [3870, 0]
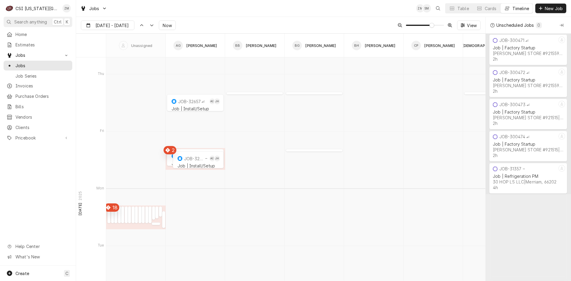
type input "[DATE]"
click at [456, 7] on button "Table" at bounding box center [458, 9] width 27 height 10
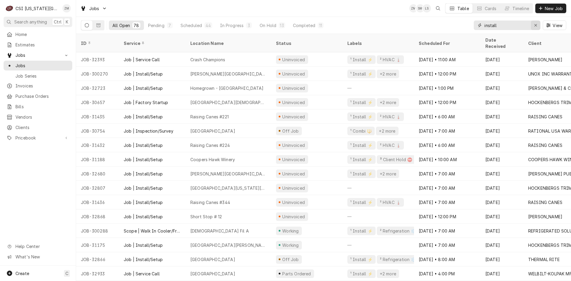
click at [534, 26] on icon "Erase input" at bounding box center [535, 25] width 3 height 4
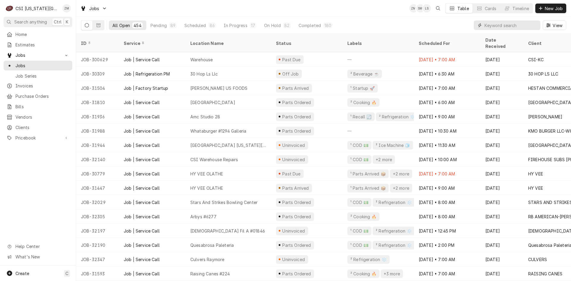
click at [499, 29] on input "Dynamic Content Wrapper" at bounding box center [510, 26] width 53 height 10
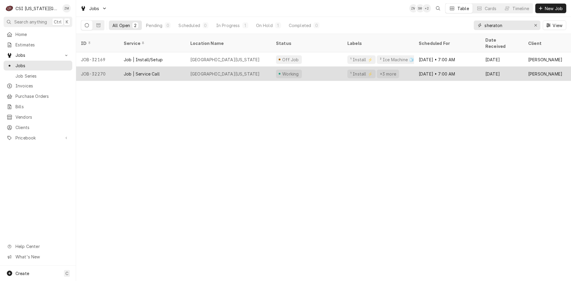
type input "sheraton"
click at [260, 67] on div "[GEOGRAPHIC_DATA][US_STATE]" at bounding box center [228, 74] width 86 height 14
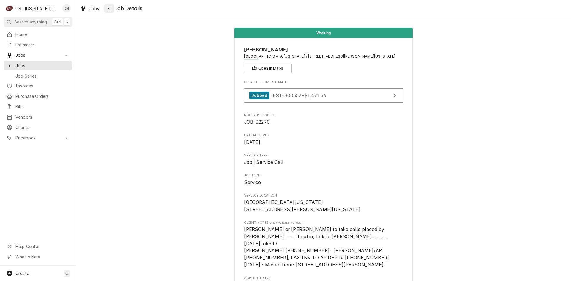
click at [109, 7] on icon "Navigate back" at bounding box center [109, 8] width 2 height 3
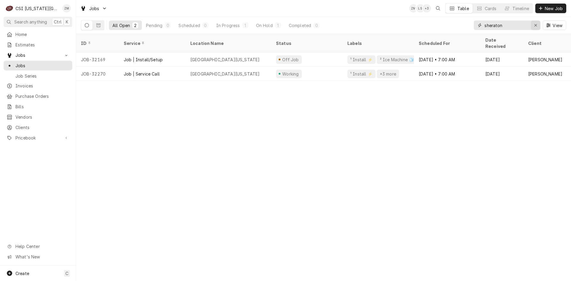
click at [535, 26] on icon "Erase input" at bounding box center [535, 25] width 3 height 4
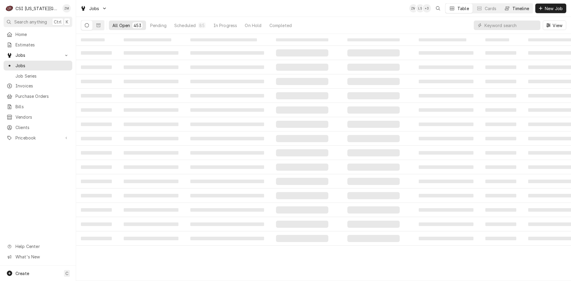
click at [512, 7] on div "Timeline" at bounding box center [520, 8] width 17 height 6
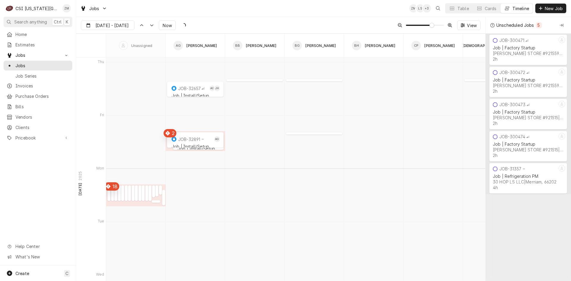
scroll to position [3662, 0]
click at [112, 195] on div "Dynamic Content Wrapper" at bounding box center [112, 196] width 3 height 7
type input "[DATE]"
click at [112, 195] on div "Dynamic Content Wrapper" at bounding box center [112, 196] width 3 height 7
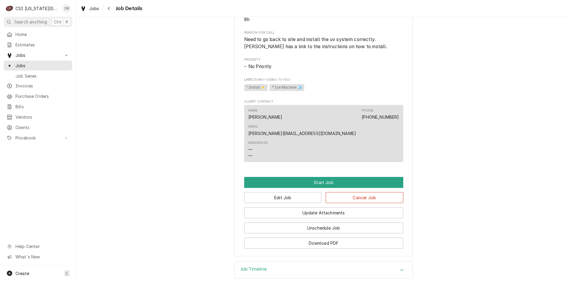
scroll to position [265, 0]
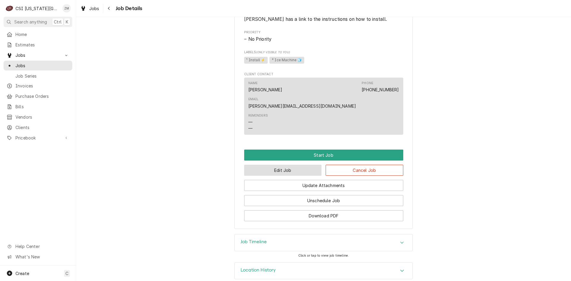
click at [270, 165] on button "Edit Job" at bounding box center [283, 170] width 78 height 11
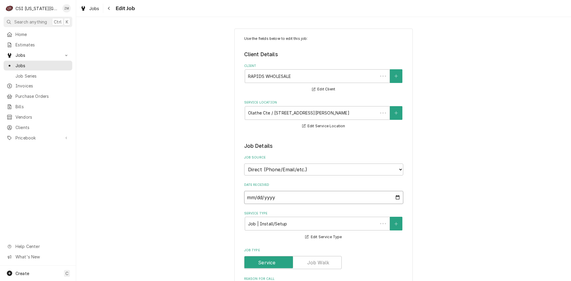
click at [252, 198] on input "[DATE]" at bounding box center [323, 197] width 159 height 13
type textarea "x"
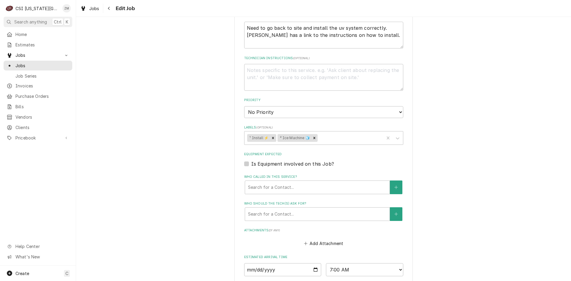
scroll to position [367, 0]
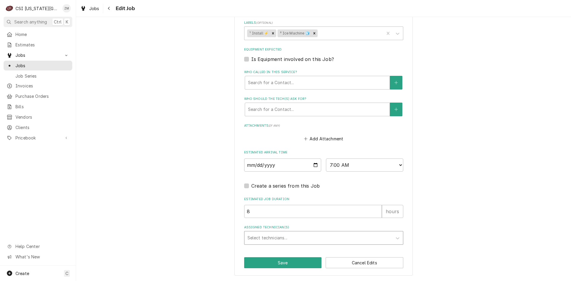
click at [263, 236] on div "Assigned Technician(s)" at bounding box center [318, 237] width 142 height 11
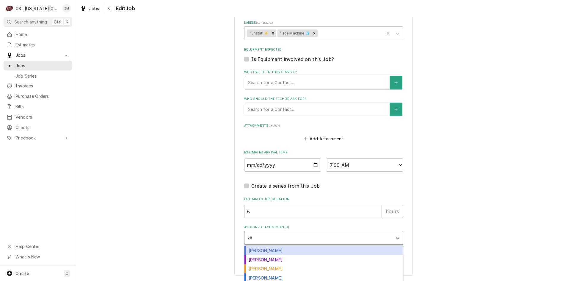
type input "zac"
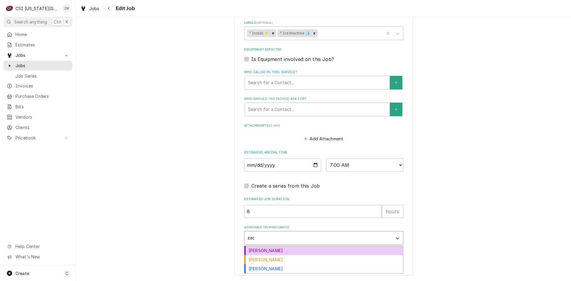
click at [261, 249] on div "Zach Harris" at bounding box center [323, 250] width 158 height 9
type textarea "x"
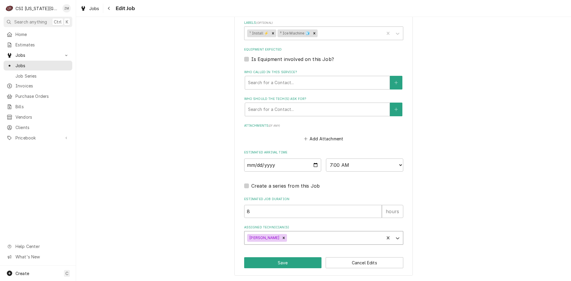
type textarea "x"
click at [308, 165] on input "2025-09-29" at bounding box center [282, 164] width 77 height 13
click at [310, 165] on input "2025-09-29" at bounding box center [282, 164] width 77 height 13
type input "2025-09-25"
click at [273, 263] on button "Save" at bounding box center [283, 262] width 78 height 11
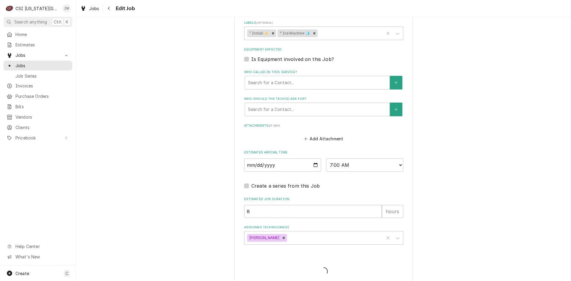
type textarea "x"
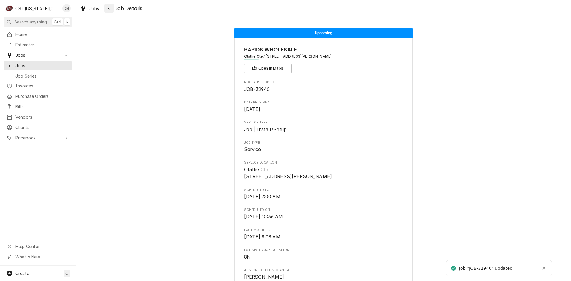
click at [113, 11] on button "Navigate back" at bounding box center [109, 9] width 10 height 10
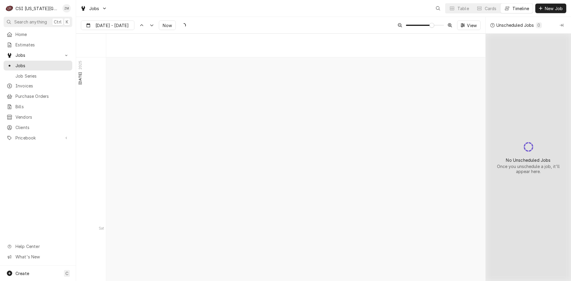
scroll to position [3969, 0]
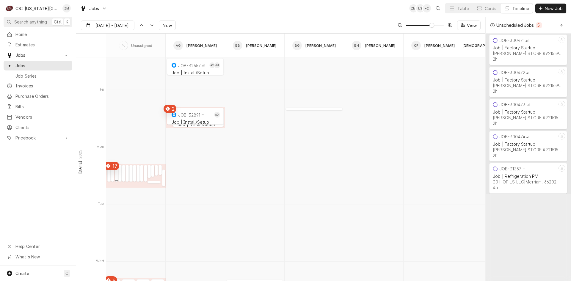
click at [116, 177] on div "Dynamic Content Wrapper" at bounding box center [116, 179] width 3 height 7
type input "Sep 25"
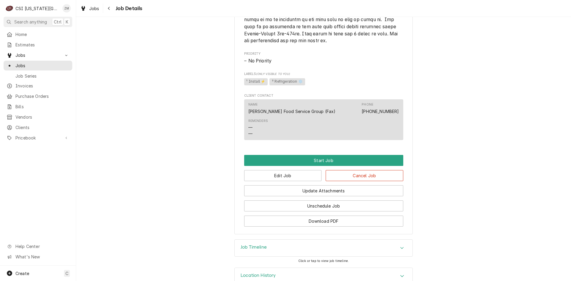
scroll to position [466, 0]
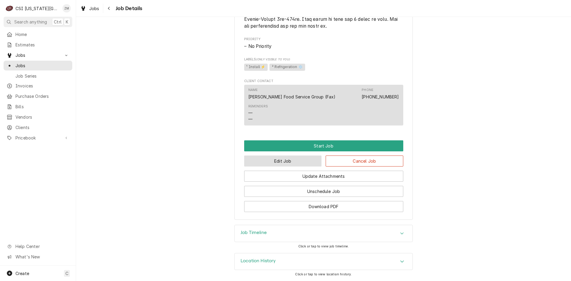
click at [267, 160] on button "Edit Job" at bounding box center [283, 160] width 78 height 11
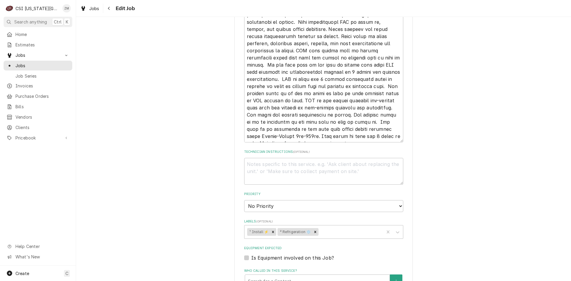
scroll to position [483, 0]
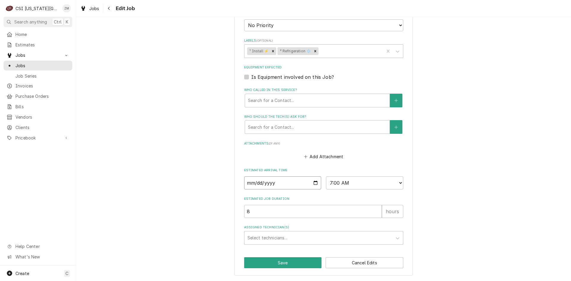
click at [309, 182] on input "[DATE]" at bounding box center [282, 182] width 77 height 13
click at [314, 183] on input "[DATE]" at bounding box center [282, 182] width 77 height 13
type textarea "x"
type input "[DATE]"
type textarea "x"
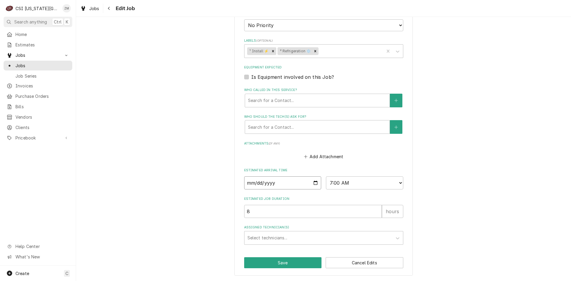
type input "[DATE]"
click at [265, 262] on button "Save" at bounding box center [283, 262] width 78 height 11
type textarea "x"
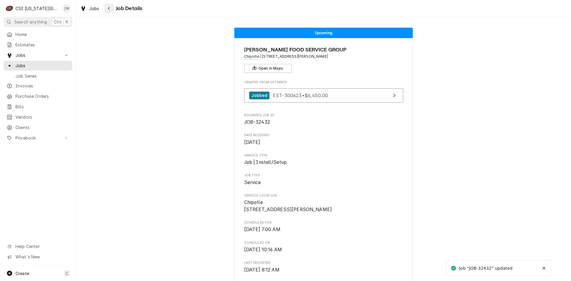
click at [109, 10] on icon "Navigate back" at bounding box center [109, 8] width 3 height 4
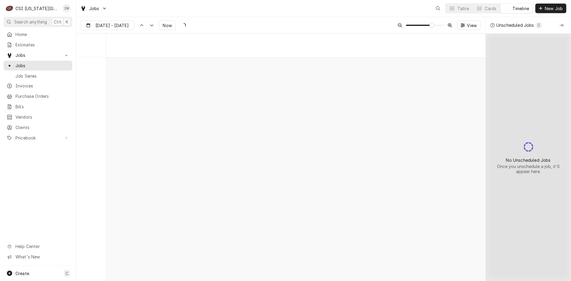
scroll to position [3912, 0]
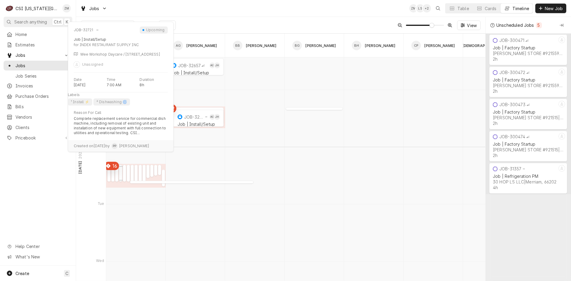
click at [121, 173] on div "JOB-32721 Job | Install/Setup INDEX RESTAURANT SUPPLY INC | [GEOGRAPHIC_DATA]" at bounding box center [122, 173] width 7 height 17
click at [121, 173] on div "JOB-32721 Job | Install/Setup INDEX RESTAURANT SUPPLY INC | Overland Park, 66213" at bounding box center [122, 173] width 7 height 17
type input "Sep 25"
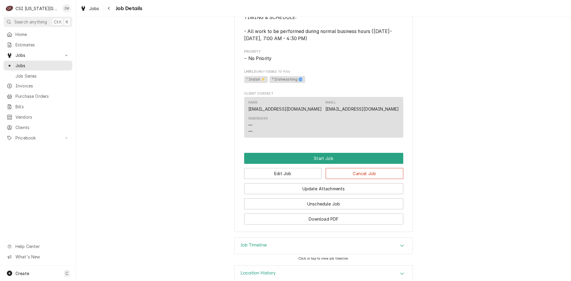
scroll to position [480, 0]
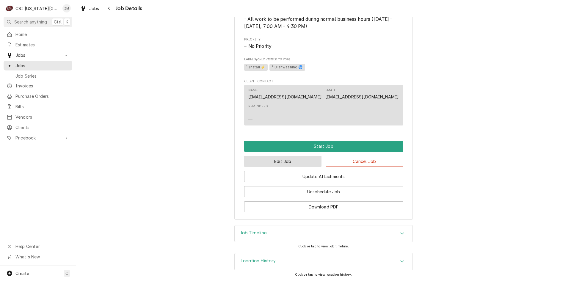
click at [286, 164] on button "Edit Job" at bounding box center [283, 161] width 78 height 11
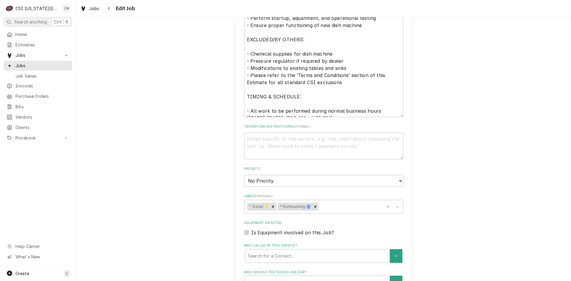
type textarea "x"
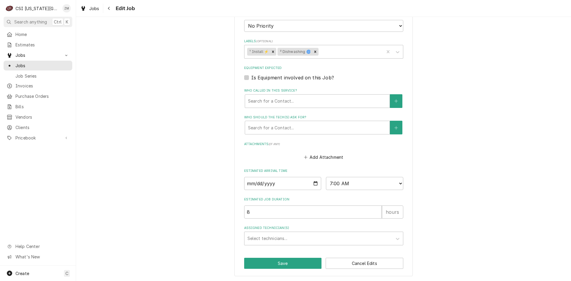
scroll to position [491, 0]
click at [315, 185] on input "2025-09-29" at bounding box center [282, 182] width 77 height 13
type input "2025-10-06"
click at [255, 261] on button "Save" at bounding box center [283, 262] width 78 height 11
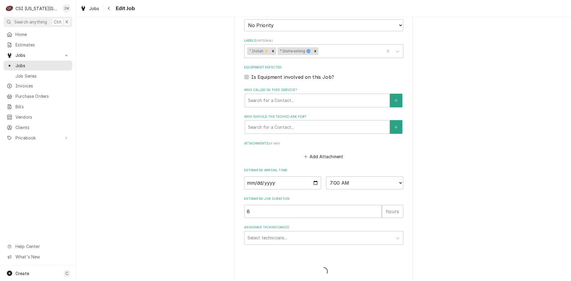
type textarea "x"
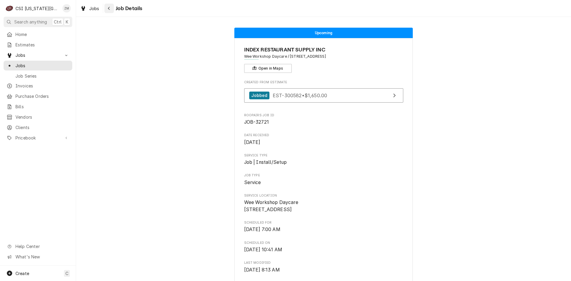
click at [107, 8] on div "Navigate back" at bounding box center [109, 8] width 6 height 6
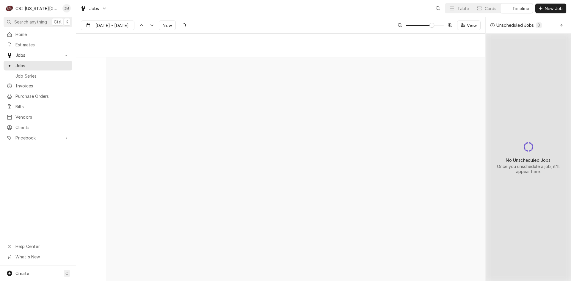
scroll to position [3912, 0]
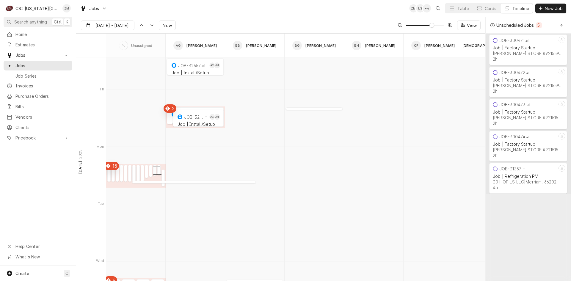
click at [155, 170] on div "Dynamic Content Wrapper" at bounding box center [154, 173] width 3 height 7
type input "Sep 25"
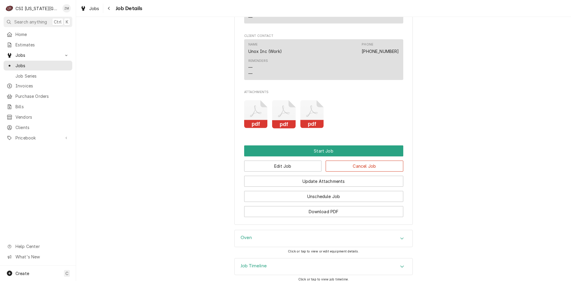
scroll to position [545, 0]
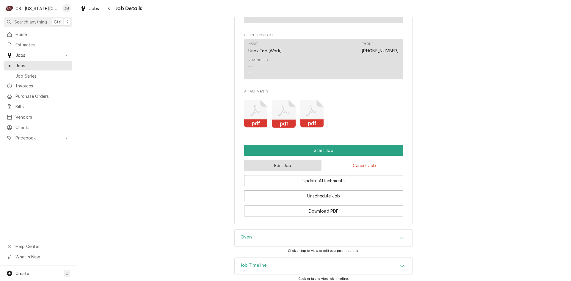
click at [275, 166] on button "Edit Job" at bounding box center [283, 165] width 78 height 11
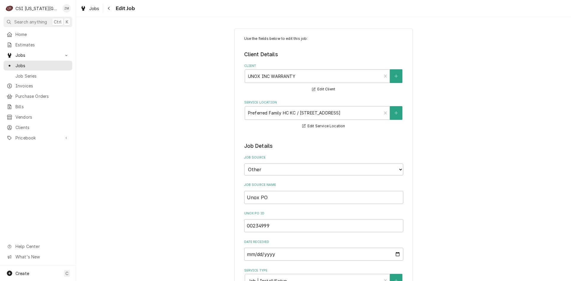
type textarea "x"
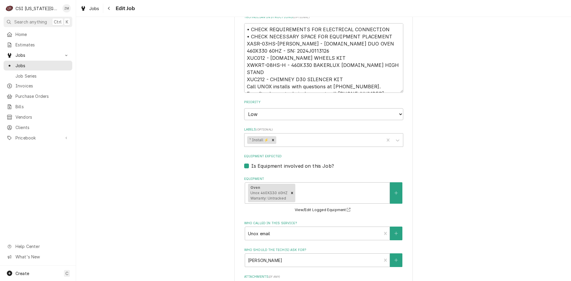
scroll to position [552, 0]
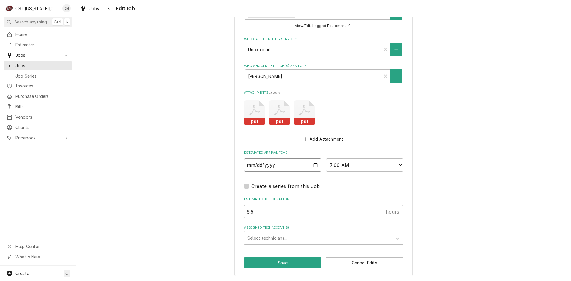
click at [315, 164] on input "2025-09-29" at bounding box center [282, 164] width 77 height 13
type input "2025-09-25"
click at [255, 262] on button "Save" at bounding box center [283, 262] width 78 height 11
type textarea "x"
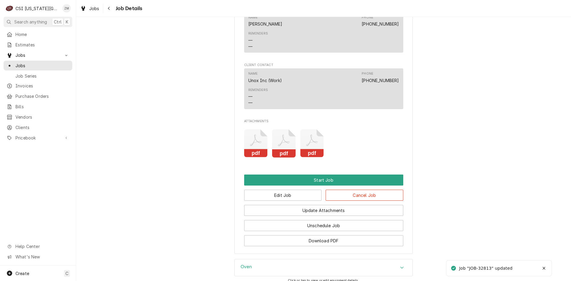
scroll to position [578, 0]
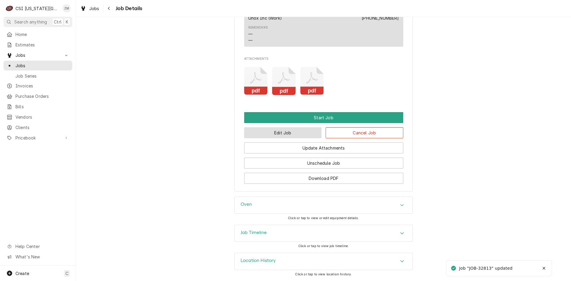
click at [280, 133] on button "Edit Job" at bounding box center [283, 132] width 78 height 11
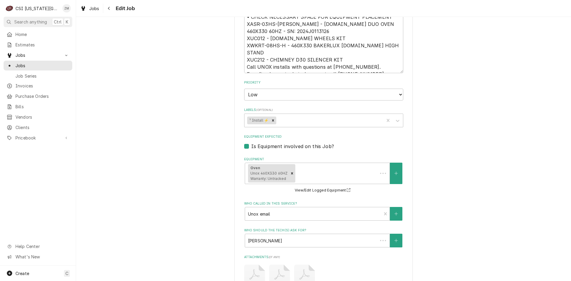
type textarea "x"
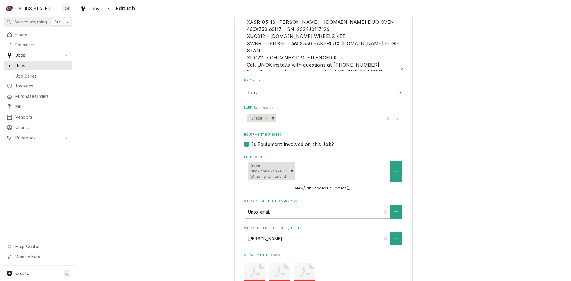
scroll to position [552, 0]
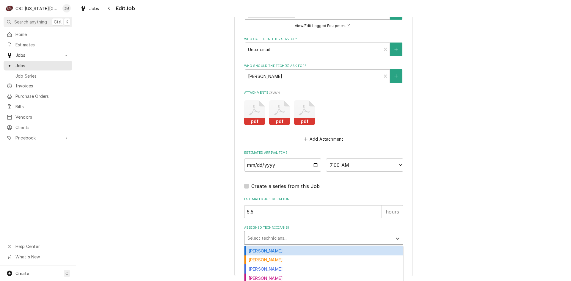
click at [252, 238] on div "Assigned Technician(s)" at bounding box center [318, 237] width 142 height 11
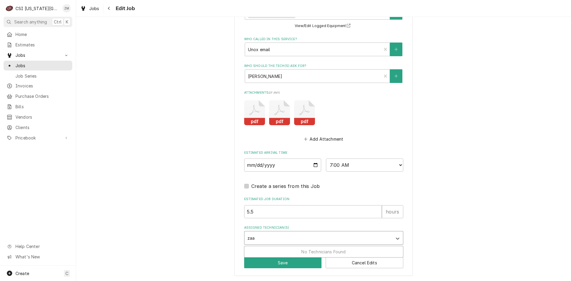
type input "za"
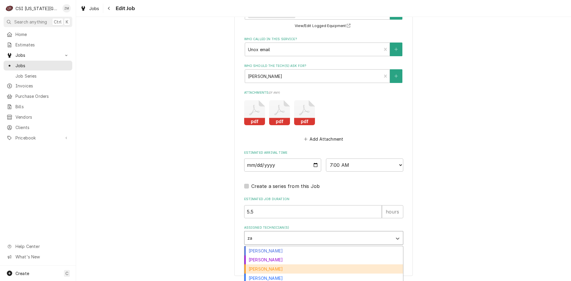
click at [265, 268] on div "[PERSON_NAME]" at bounding box center [323, 268] width 158 height 9
type textarea "x"
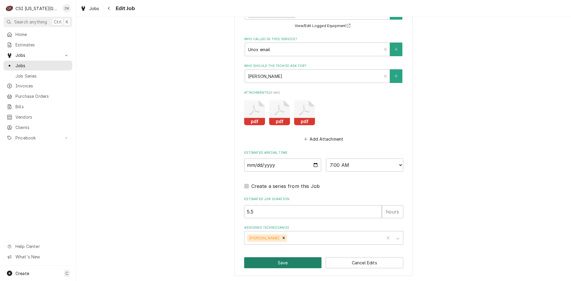
click at [262, 266] on button "Save" at bounding box center [283, 262] width 78 height 11
type textarea "x"
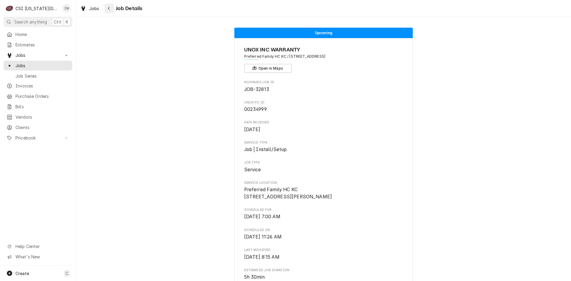
click at [109, 7] on icon "Navigate back" at bounding box center [109, 8] width 3 height 4
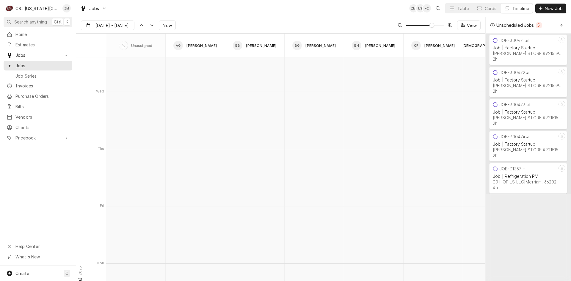
scroll to position [4081, 0]
click at [115, 124] on div "Dynamic Content Wrapper" at bounding box center [113, 124] width 13 height 7
type input "Sep 30"
click at [115, 124] on div "Dynamic Content Wrapper" at bounding box center [113, 124] width 13 height 7
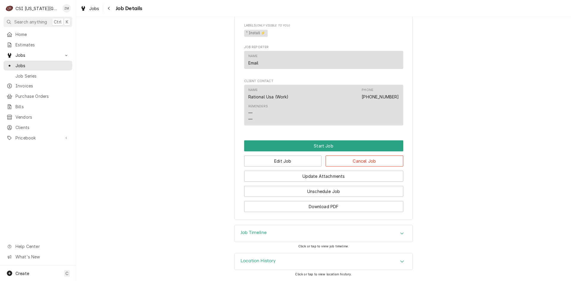
scroll to position [633, 0]
click at [282, 160] on button "Edit Job" at bounding box center [283, 160] width 78 height 11
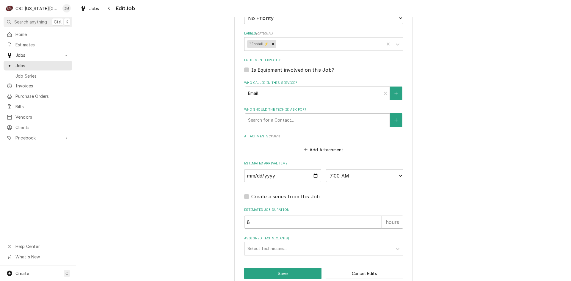
scroll to position [688, 0]
click at [315, 182] on input "2025-10-01" at bounding box center [282, 174] width 77 height 13
type textarea "x"
type input "2025-11-01"
type textarea "x"
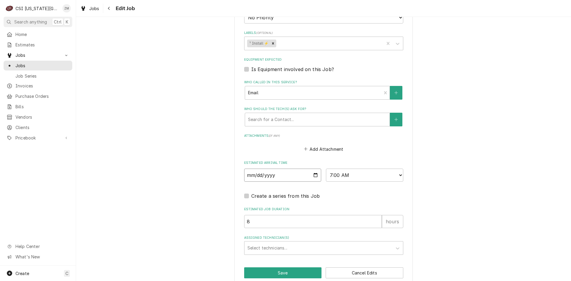
type input "2025-10-01"
type textarea "x"
type input "2025-11-01"
click at [268, 278] on button "Save" at bounding box center [283, 272] width 78 height 11
type textarea "x"
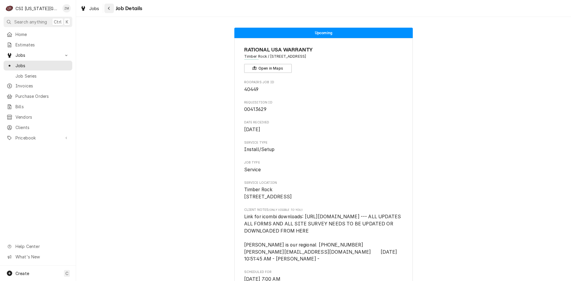
click at [109, 11] on div "Navigate back" at bounding box center [109, 8] width 6 height 6
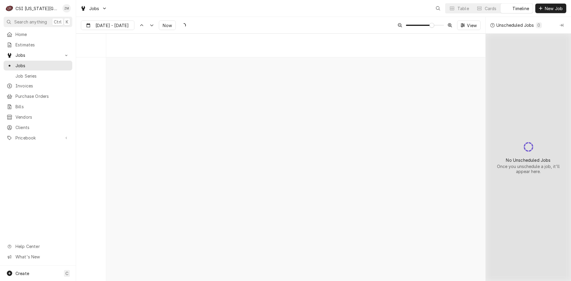
scroll to position [3852, 0]
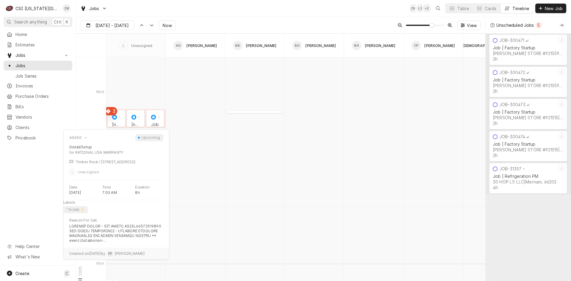
click at [120, 123] on div "normal" at bounding box center [116, 124] width 18 height 7
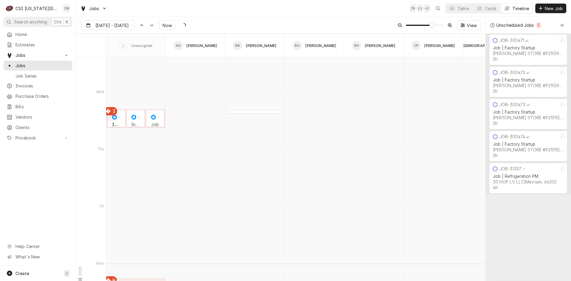
type input "Sep 30"
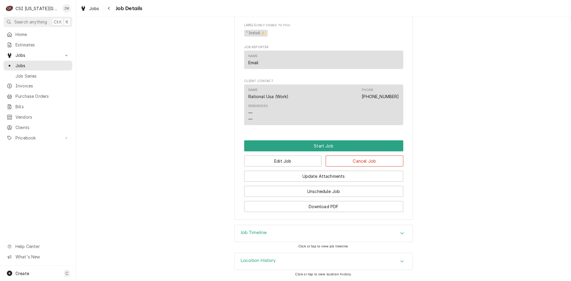
scroll to position [640, 0]
click at [248, 162] on button "Edit Job" at bounding box center [283, 160] width 78 height 11
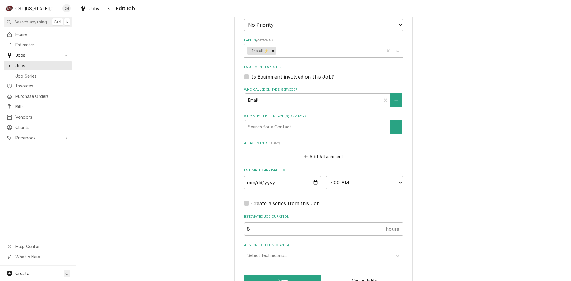
scroll to position [702, 0]
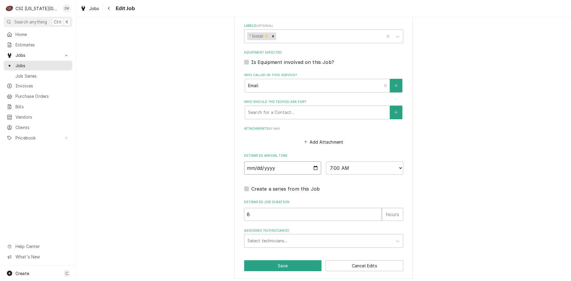
click at [313, 174] on input "2025-10-01" at bounding box center [282, 167] width 77 height 13
type textarea "x"
type input "2025-11-01"
click at [291, 271] on button "Save" at bounding box center [283, 265] width 78 height 11
type textarea "x"
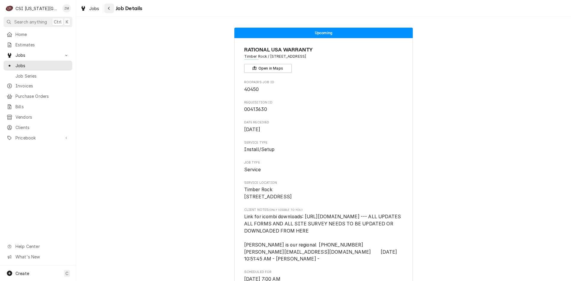
click at [110, 10] on icon "Navigate back" at bounding box center [109, 8] width 3 height 4
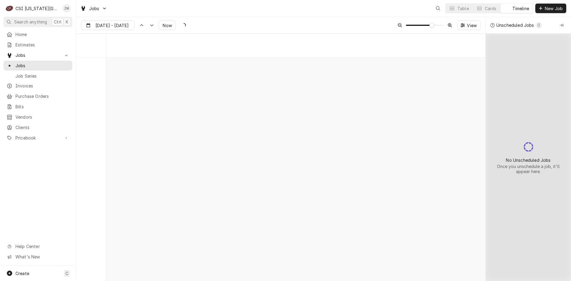
scroll to position [3852, 0]
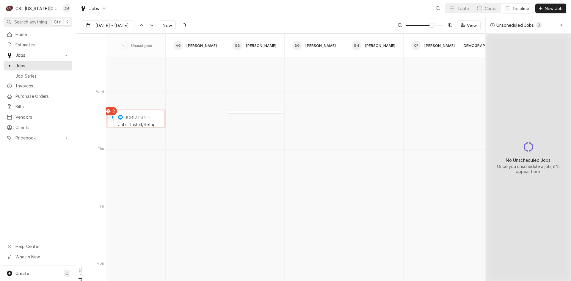
drag, startPoint x: 0, startPoint y: 0, endPoint x: 107, endPoint y: 111, distance: 154.5
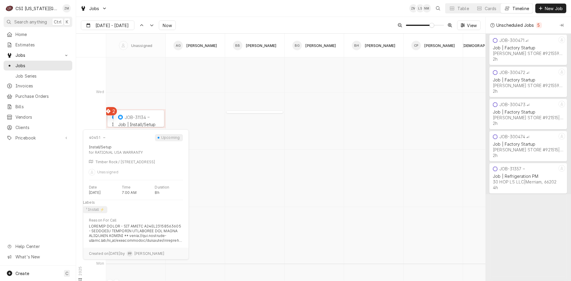
click at [111, 118] on div "40451 Install/Setup RATIONAL USA WARRANTY | Lenexa, 66220" at bounding box center [135, 118] width 57 height 17
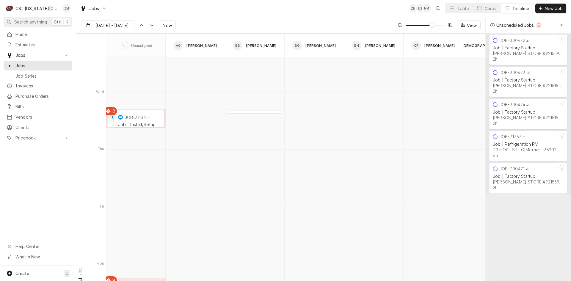
type input "Sep 30"
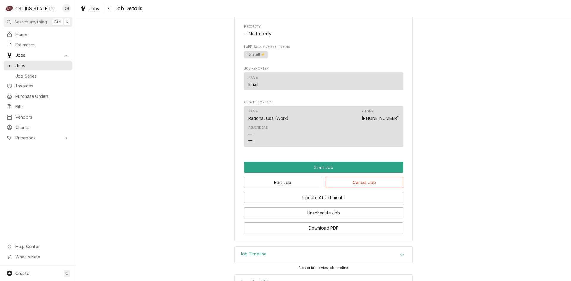
scroll to position [626, 0]
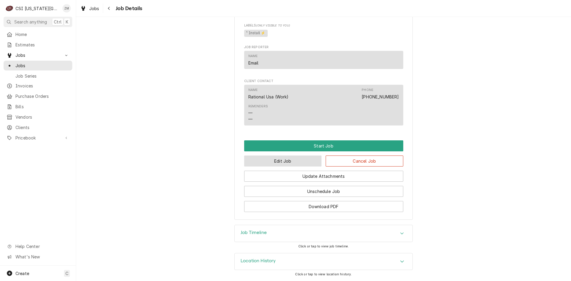
click at [250, 156] on div "Edit Job Cancel Job" at bounding box center [323, 158] width 159 height 15
click at [252, 161] on button "Edit Job" at bounding box center [283, 160] width 78 height 11
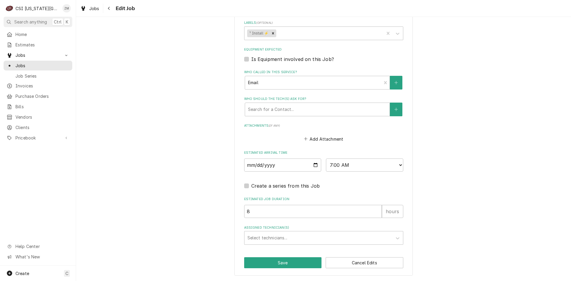
scroll to position [696, 0]
drag, startPoint x: 313, startPoint y: 168, endPoint x: 309, endPoint y: 166, distance: 4.4
click at [312, 168] on input "[DATE]" at bounding box center [282, 164] width 77 height 13
type textarea "x"
type input "[DATE]"
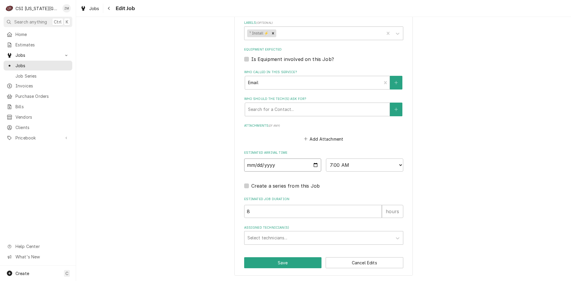
type textarea "x"
type input "[DATE]"
click at [300, 201] on label "Estimated Job Duration" at bounding box center [323, 199] width 159 height 5
click at [300, 205] on input "8" at bounding box center [313, 211] width 138 height 13
click at [261, 263] on button "Save" at bounding box center [283, 262] width 78 height 11
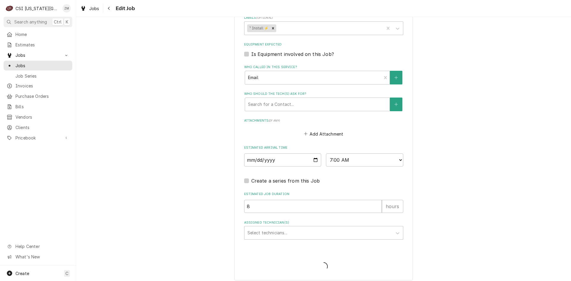
type textarea "x"
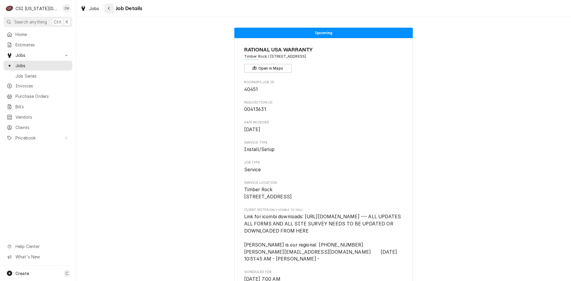
click at [109, 8] on icon "Navigate back" at bounding box center [109, 8] width 3 height 4
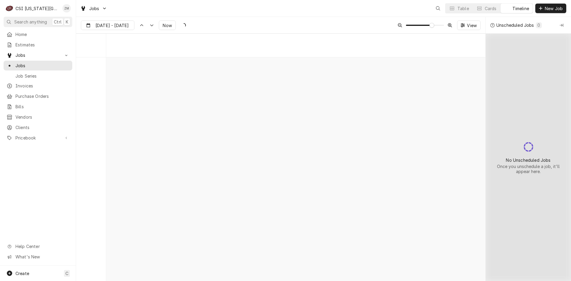
scroll to position [3852, 0]
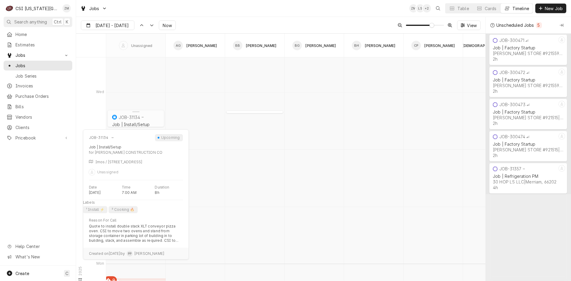
click at [134, 121] on div "Job | Install/Setup AB BRADLEY CONSTRUCTION CO | KCMO, 64155" at bounding box center [136, 132] width 50 height 23
type input "Sep 30"
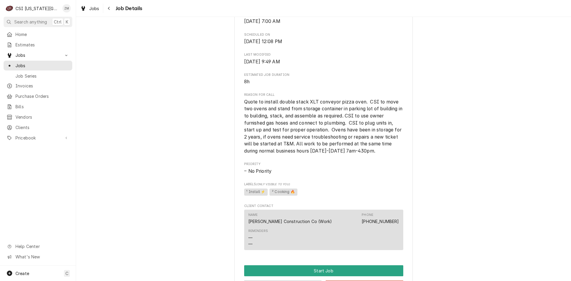
scroll to position [340, 0]
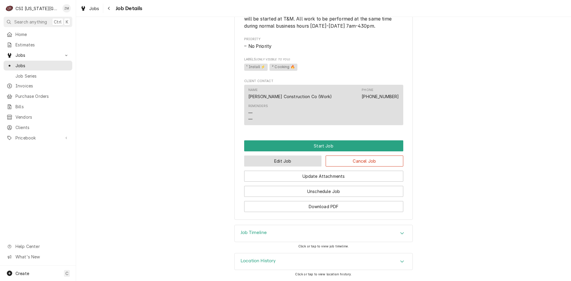
click at [290, 159] on button "Edit Job" at bounding box center [283, 160] width 78 height 11
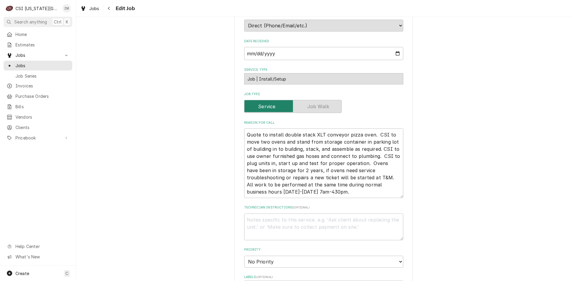
type textarea "x"
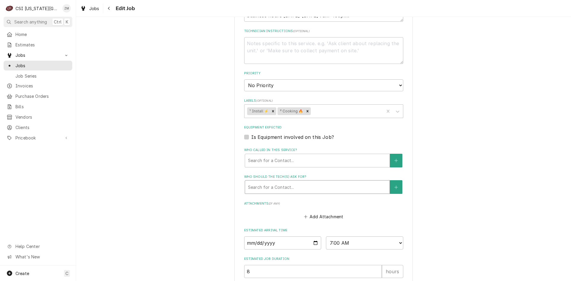
scroll to position [355, 0]
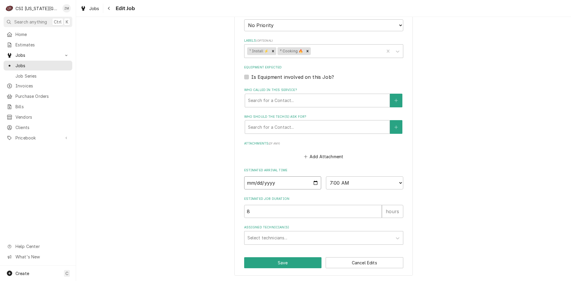
click at [316, 184] on input "2025-10-01" at bounding box center [282, 182] width 77 height 13
type input "2025-10-06"
click at [279, 262] on button "Save" at bounding box center [283, 262] width 78 height 11
type textarea "x"
